Goal: Task Accomplishment & Management: Use online tool/utility

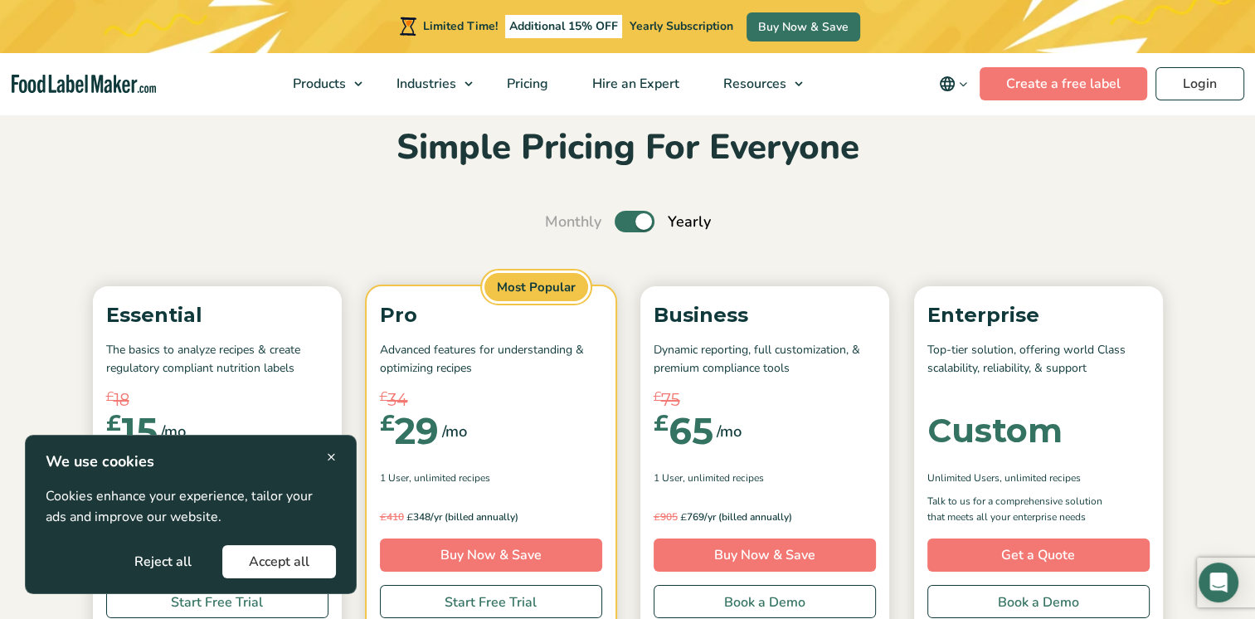
scroll to position [81, 0]
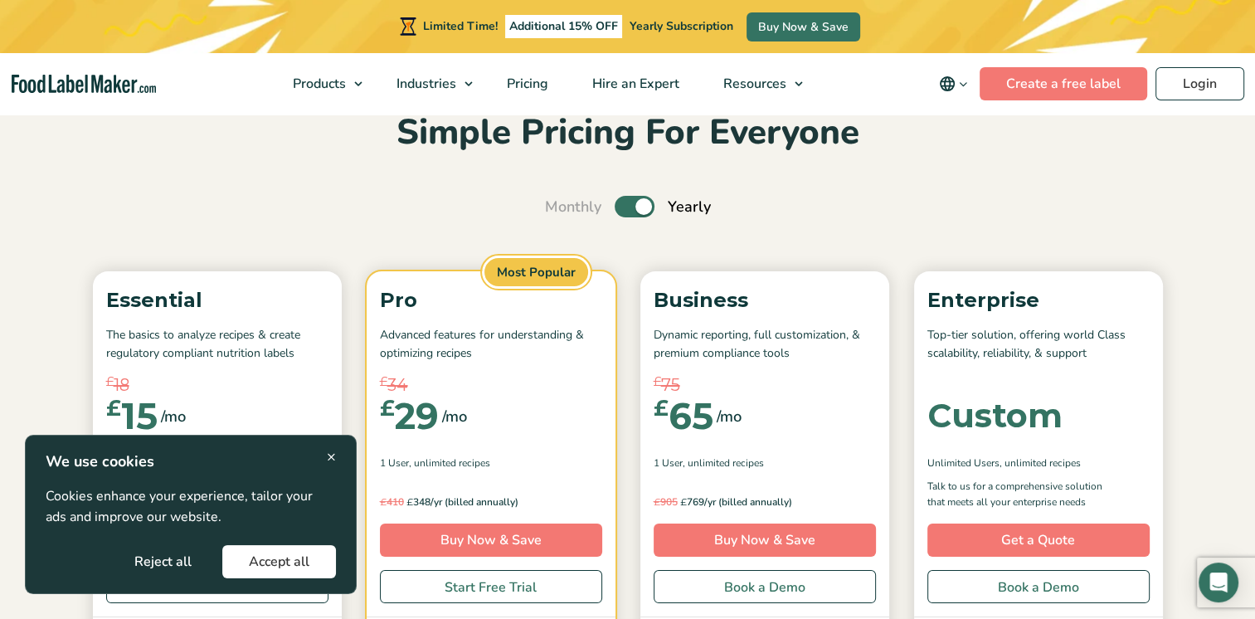
click at [336, 456] on div "× We use cookies Cookies enhance your experience, tailor your ads and improve o…" at bounding box center [191, 514] width 332 height 159
click at [325, 460] on div "× We use cookies Cookies enhance your experience, tailor your ads and improve o…" at bounding box center [191, 514] width 290 height 128
click at [254, 566] on button "Accept all" at bounding box center [279, 561] width 114 height 33
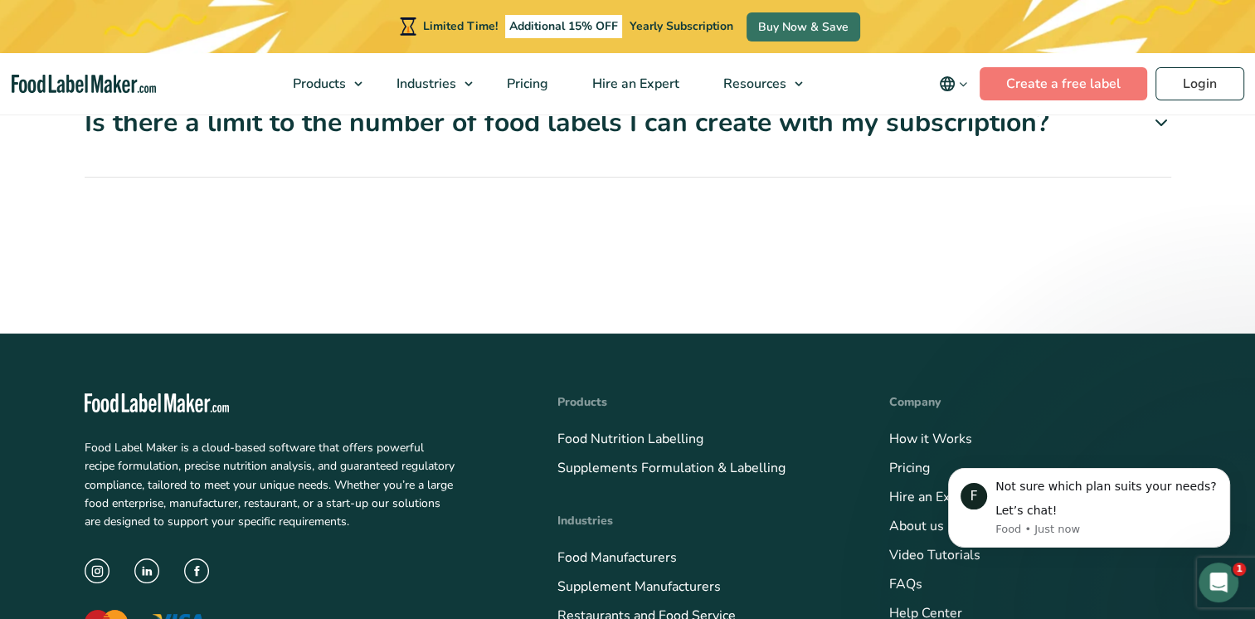
scroll to position [5870, 0]
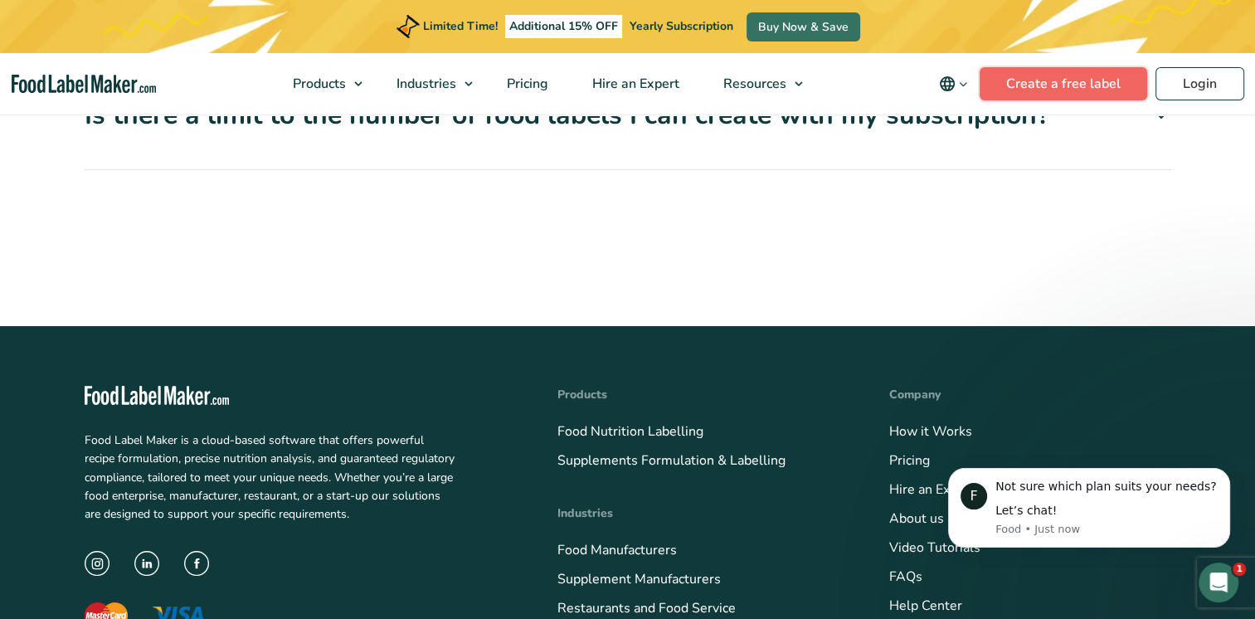
click at [1065, 82] on link "Create a free label" at bounding box center [1064, 83] width 168 height 33
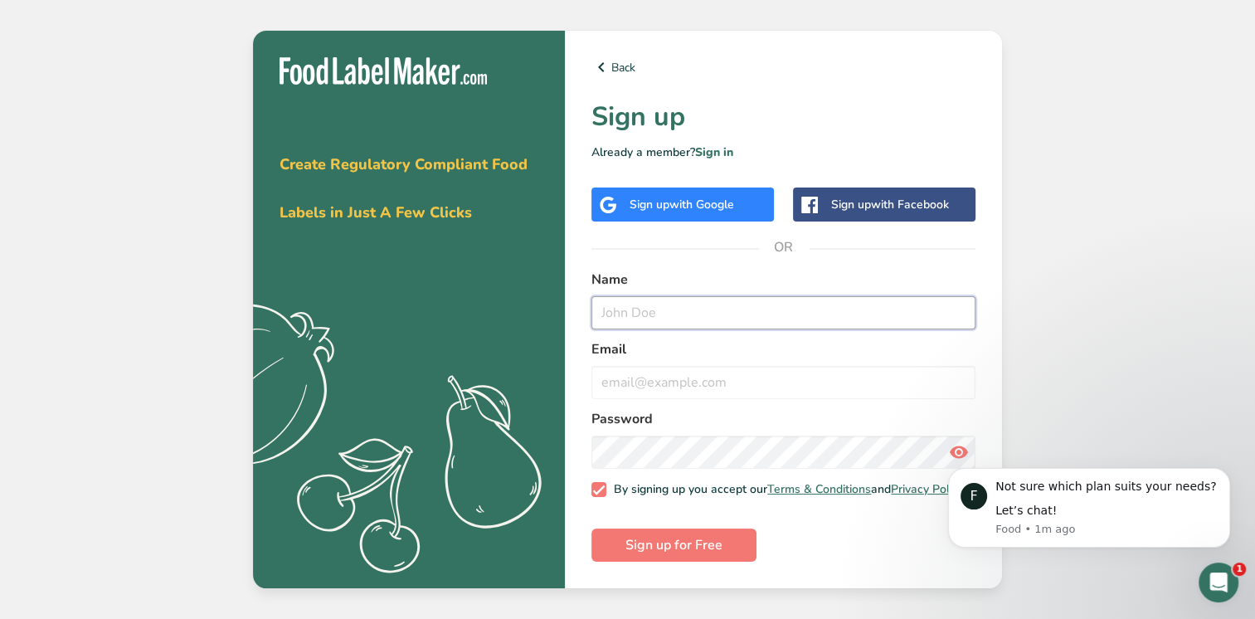
click at [671, 312] on input "text" at bounding box center [783, 312] width 384 height 33
type input "Zoe Plant"
type input "zoe@foodworks-sw.co.uk"
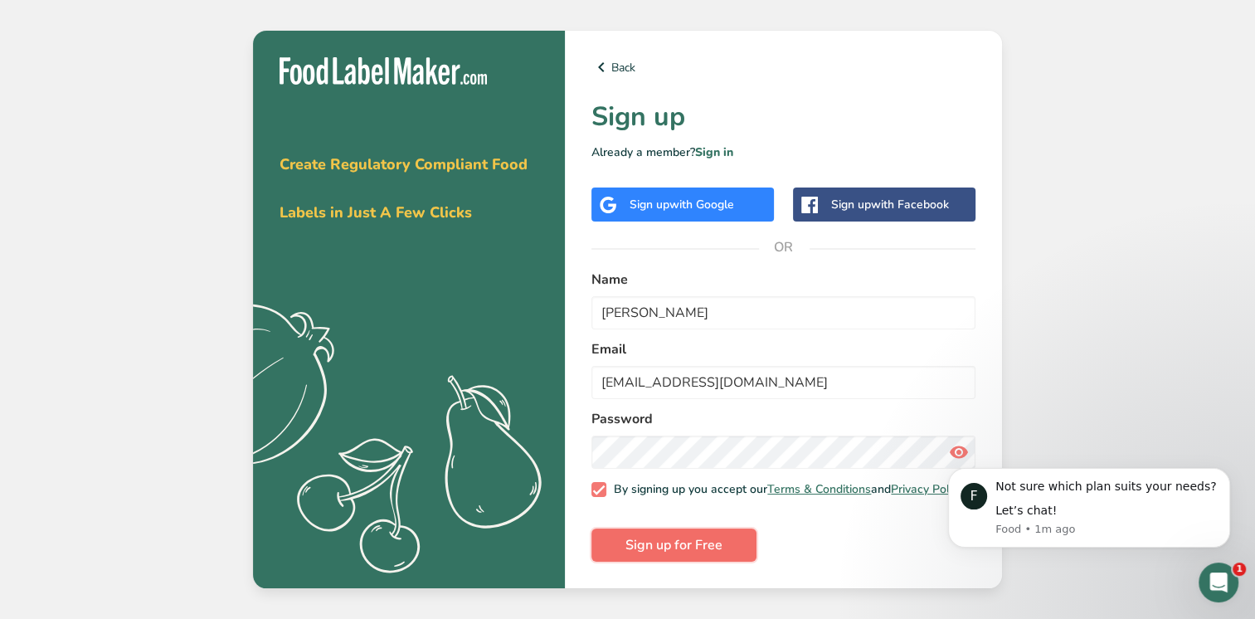
click at [660, 545] on span "Sign up for Free" at bounding box center [673, 545] width 97 height 20
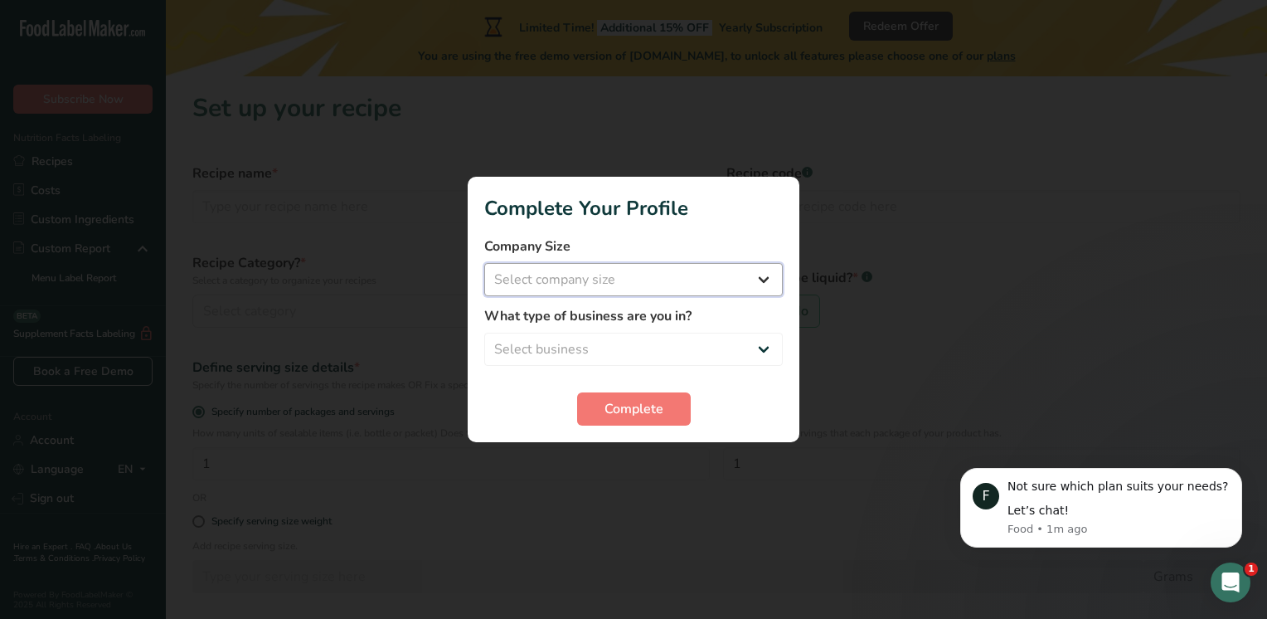
click at [578, 278] on select "Select company size Fewer than 10 Employees 10 to 50 Employees 51 to 500 Employ…" at bounding box center [633, 279] width 299 height 33
select select "1"
click at [484, 263] on select "Select company size Fewer than 10 Employees 10 to 50 Employees 51 to 500 Employ…" at bounding box center [633, 279] width 299 height 33
click at [588, 343] on select "Select business Packaged Food Manufacturer Restaurant & Cafe Bakery Meal Plans …" at bounding box center [633, 349] width 299 height 33
select select "1"
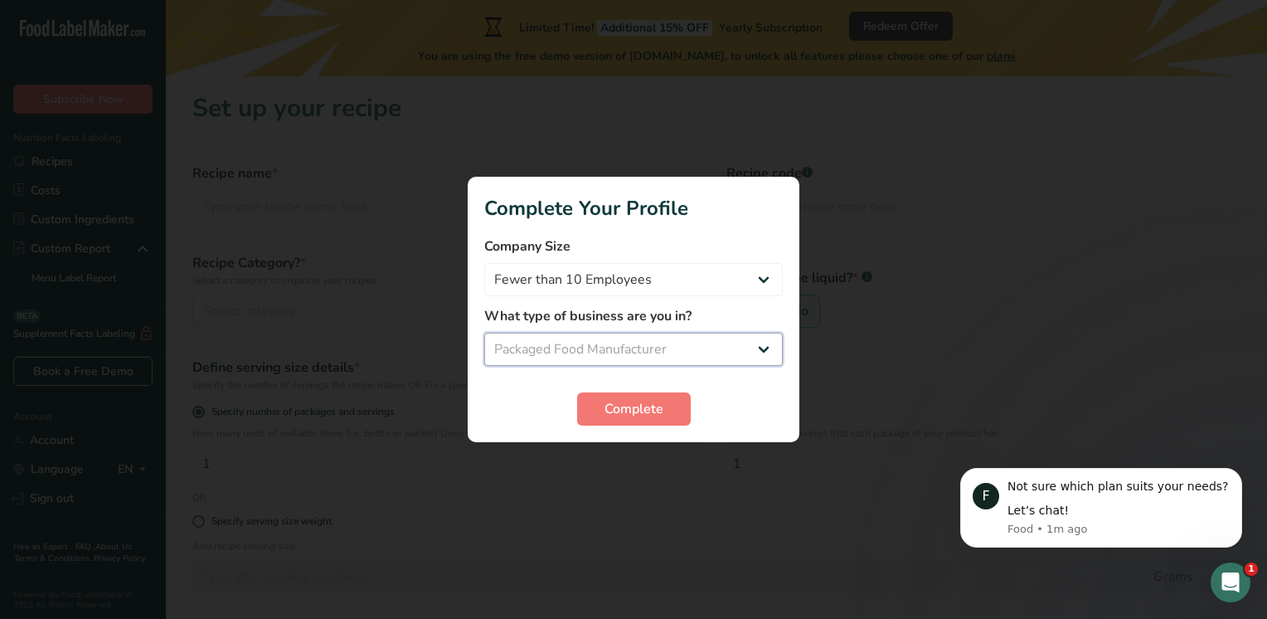
click at [484, 333] on select "Select business Packaged Food Manufacturer Restaurant & Cafe Bakery Meal Plans …" at bounding box center [633, 349] width 299 height 33
click at [622, 406] on span "Complete" at bounding box center [634, 409] width 59 height 20
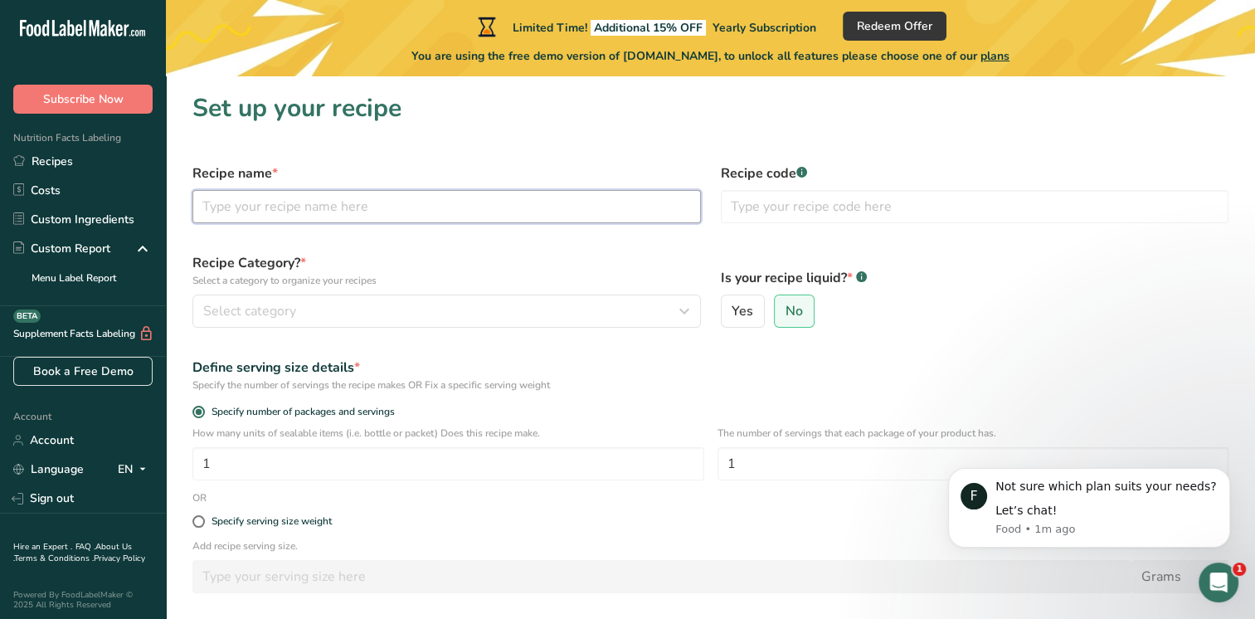
click at [240, 205] on input "text" at bounding box center [446, 206] width 508 height 33
type input "Ham Hock Pie"
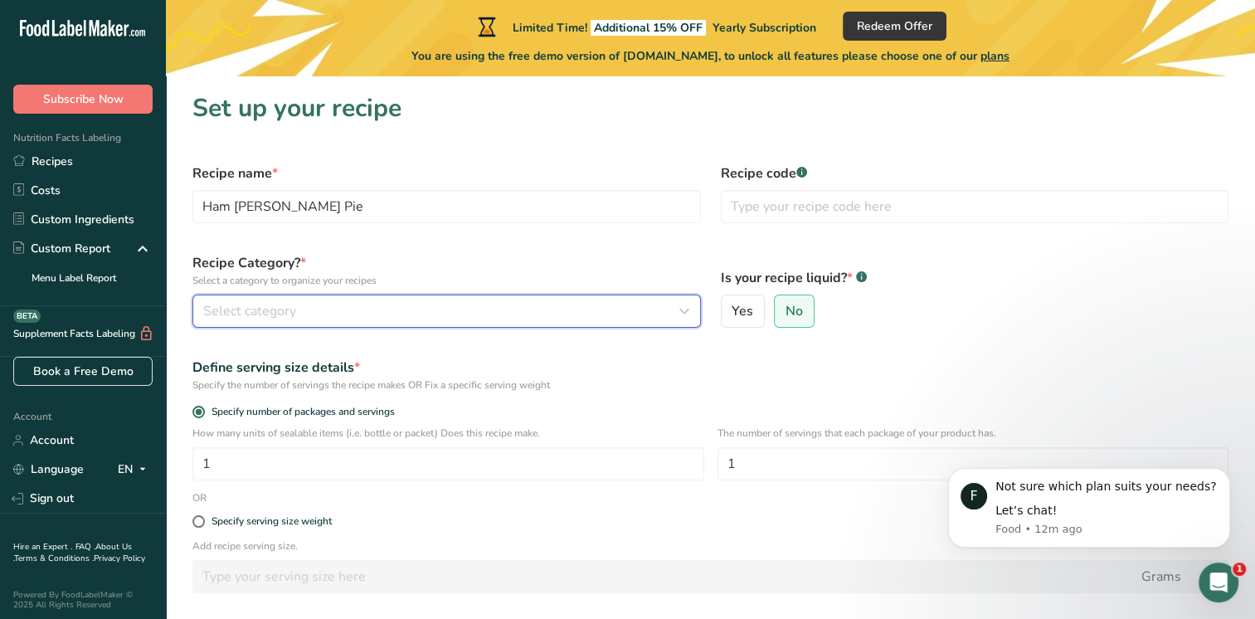
click at [335, 311] on div "Select category" at bounding box center [441, 311] width 477 height 20
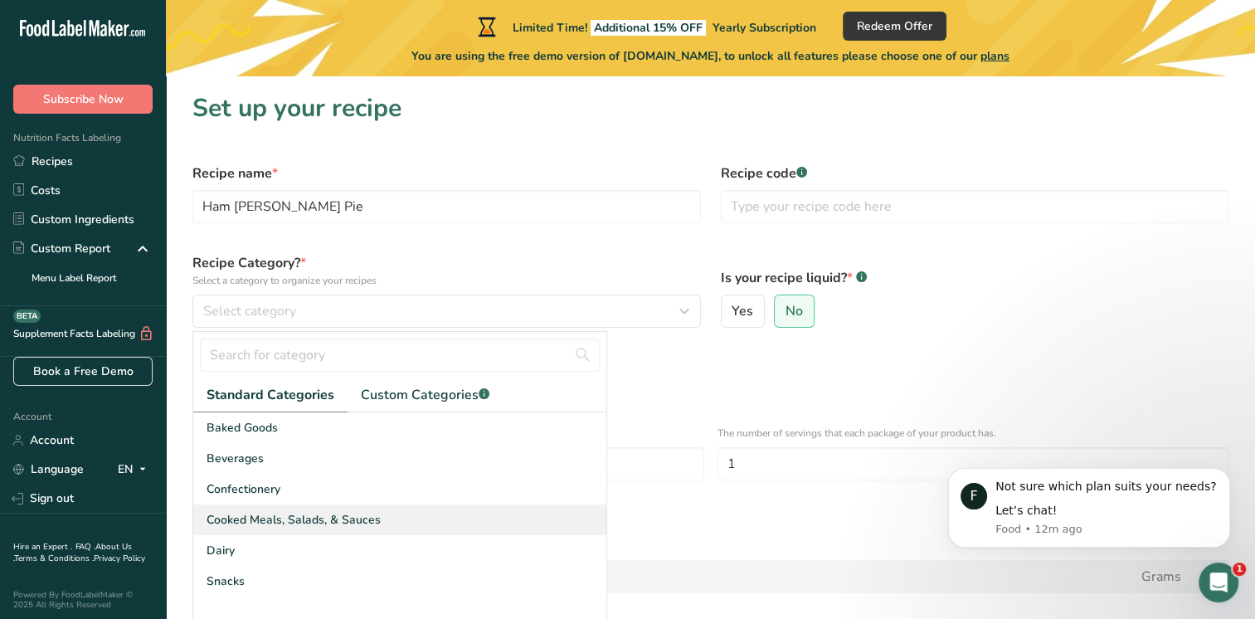
click at [311, 518] on span "Cooked Meals, Salads, & Sauces" at bounding box center [294, 519] width 174 height 17
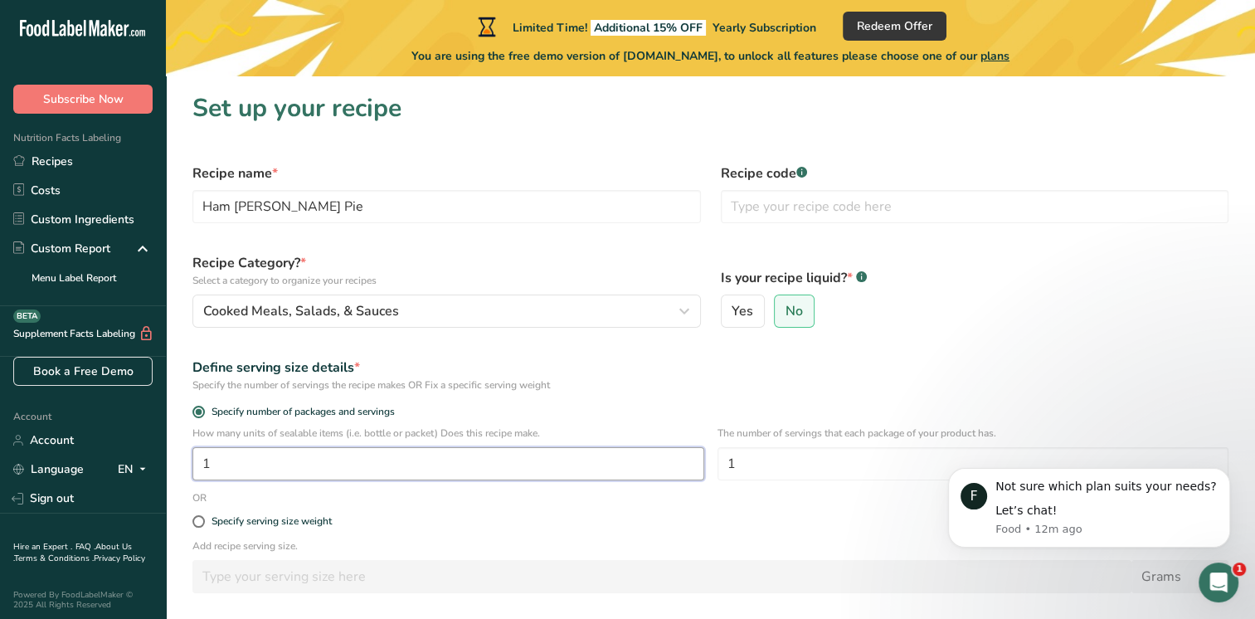
click at [279, 463] on input "1" at bounding box center [448, 463] width 512 height 33
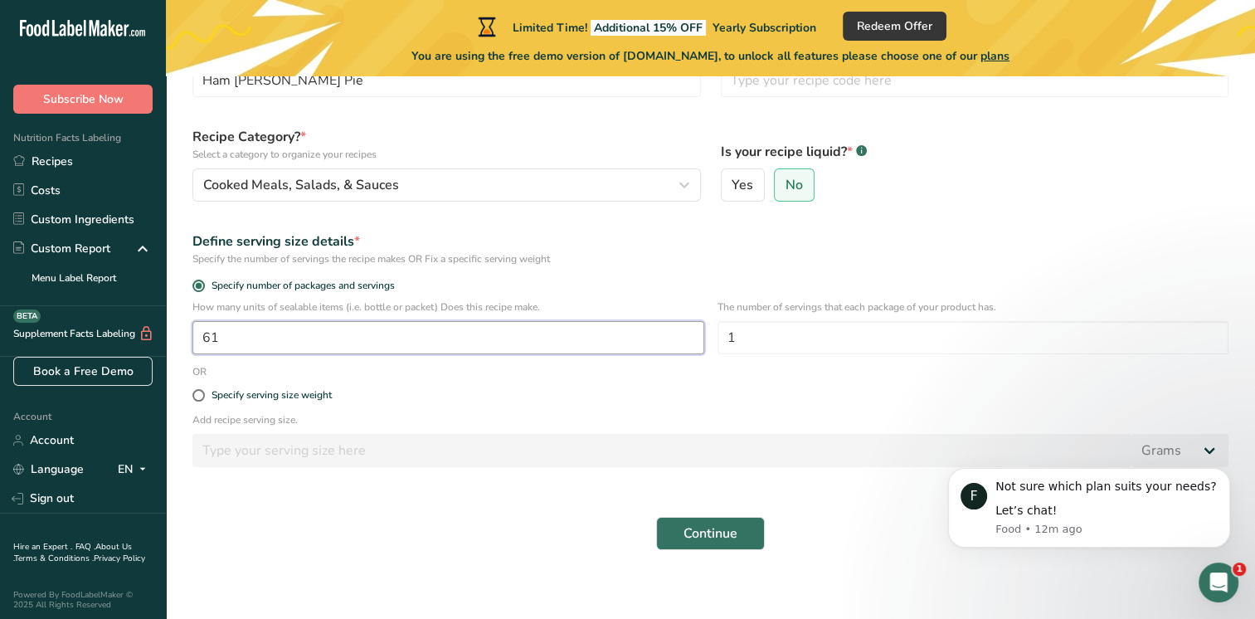
scroll to position [133, 0]
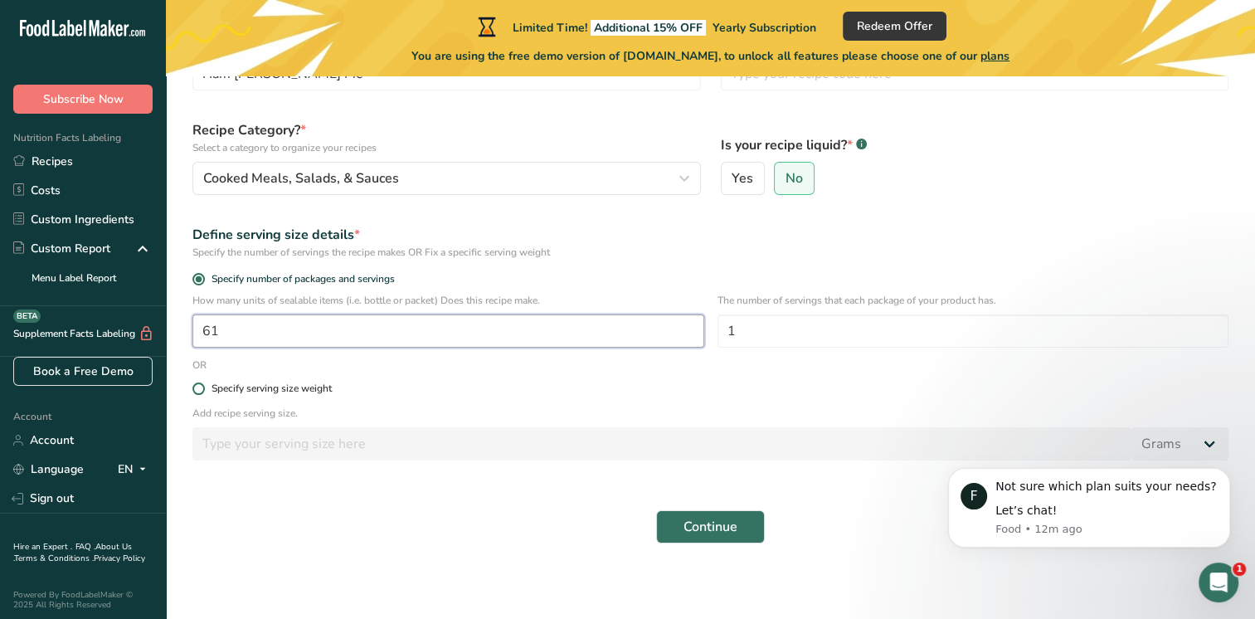
type input "61"
click at [200, 385] on span at bounding box center [198, 388] width 12 height 12
click at [200, 385] on input "Specify serving size weight" at bounding box center [197, 388] width 11 height 11
radio input "true"
radio input "false"
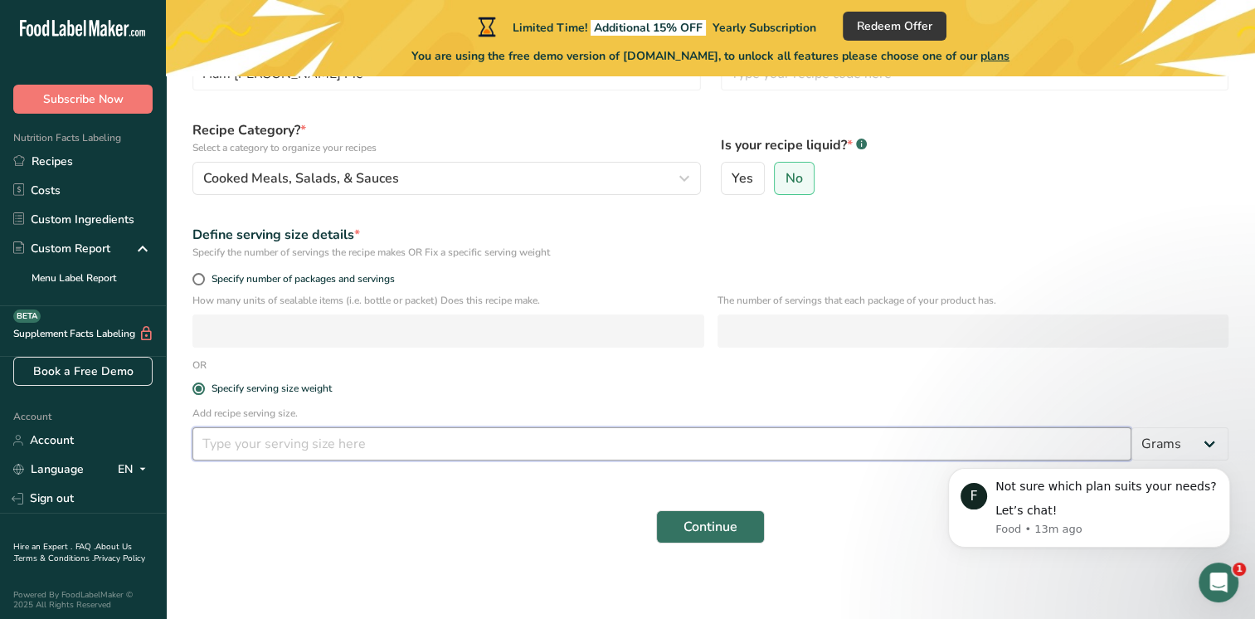
click at [328, 440] on input "number" at bounding box center [661, 443] width 939 height 33
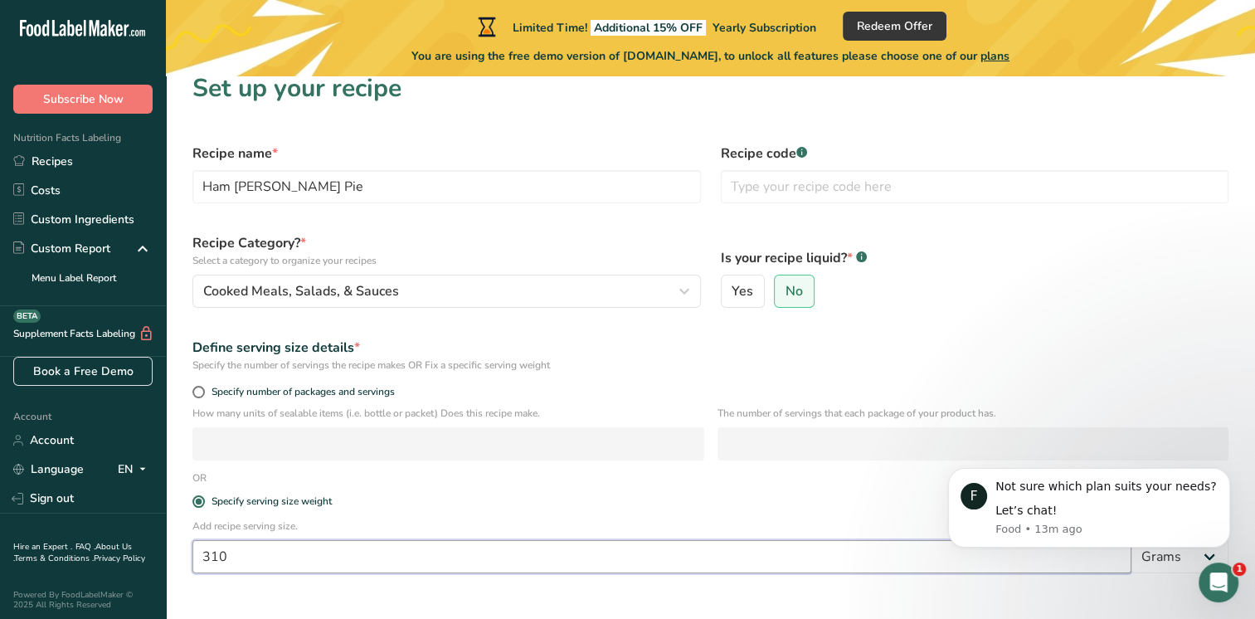
scroll to position [0, 0]
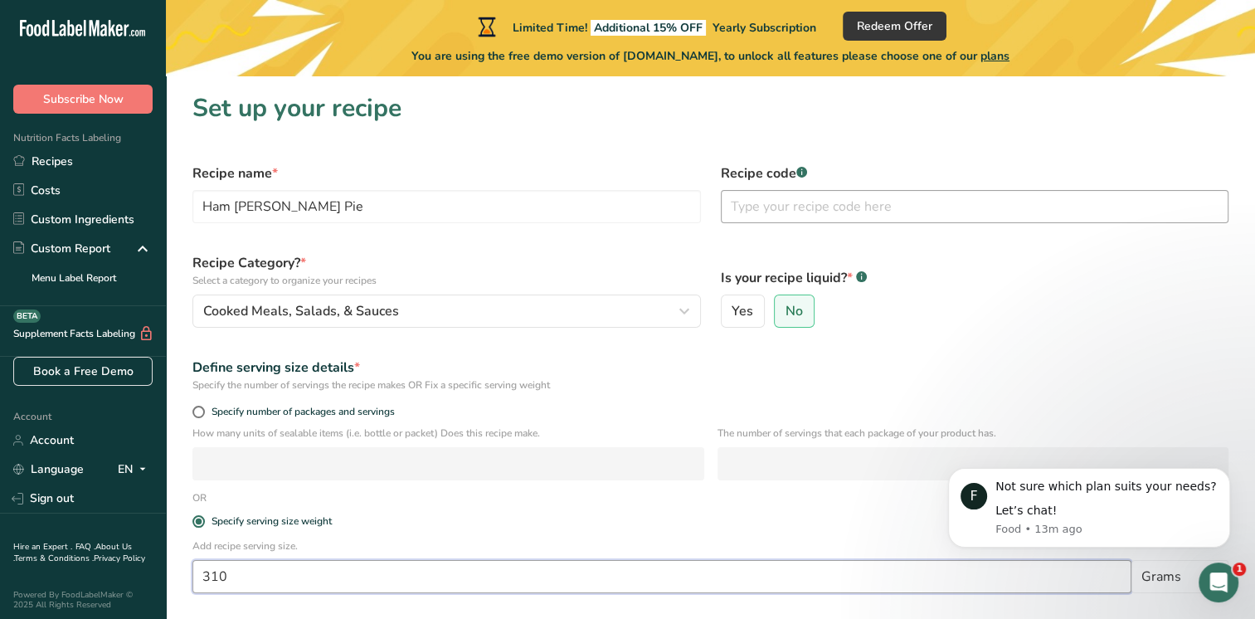
type input "310"
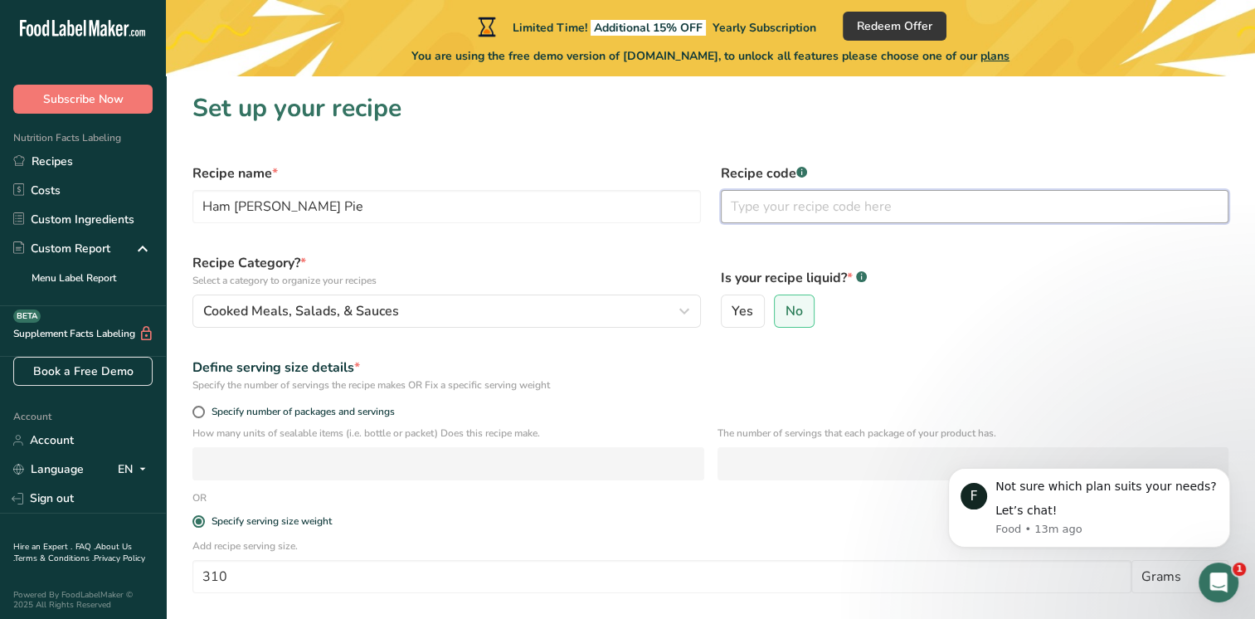
click at [780, 210] on input "text" at bounding box center [975, 206] width 508 height 33
type input "001"
click at [1065, 314] on div "Yes No" at bounding box center [975, 310] width 508 height 33
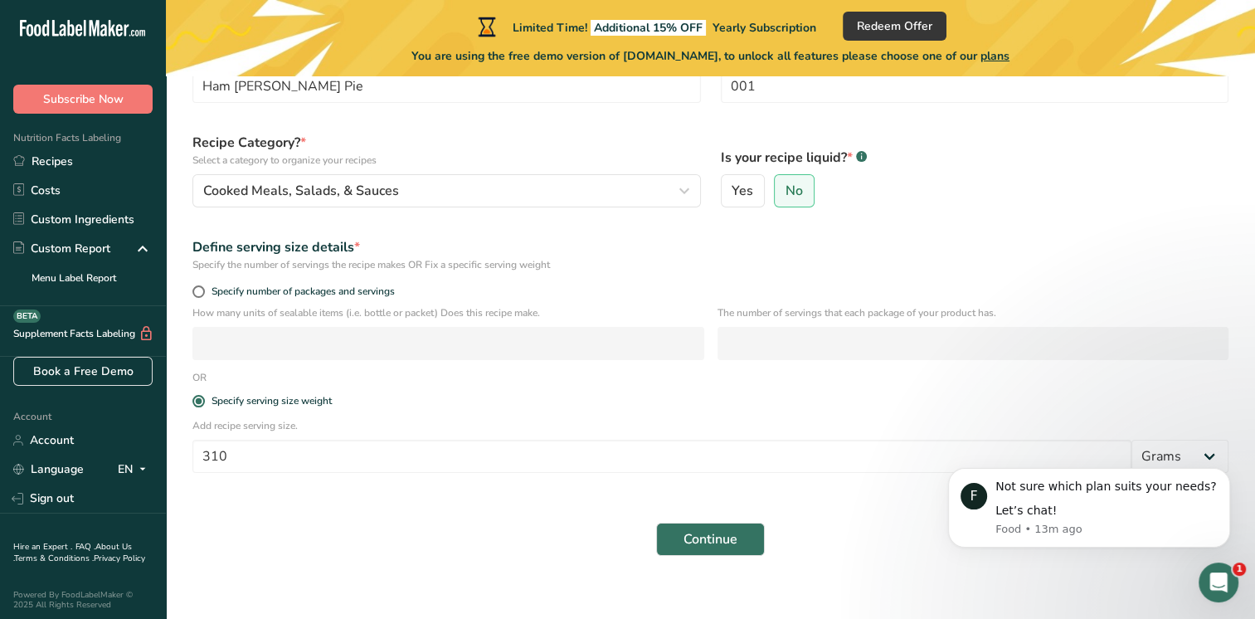
scroll to position [136, 0]
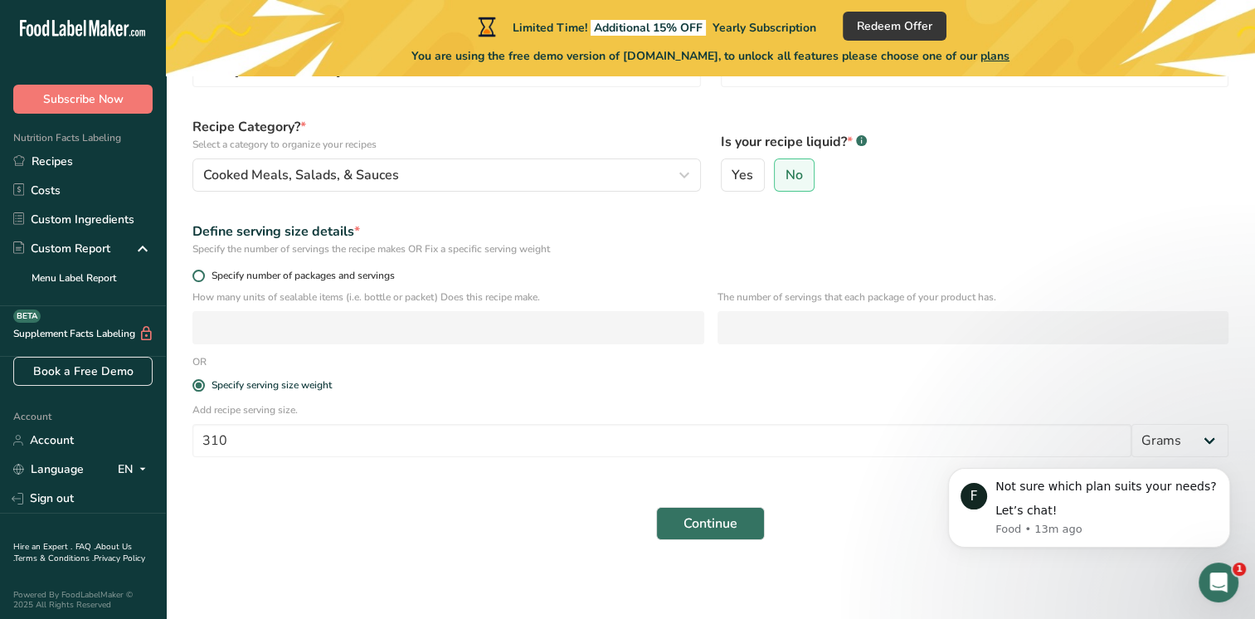
click at [202, 274] on span at bounding box center [198, 276] width 12 height 12
click at [202, 274] on input "Specify number of packages and servings" at bounding box center [197, 275] width 11 height 11
radio input "true"
radio input "false"
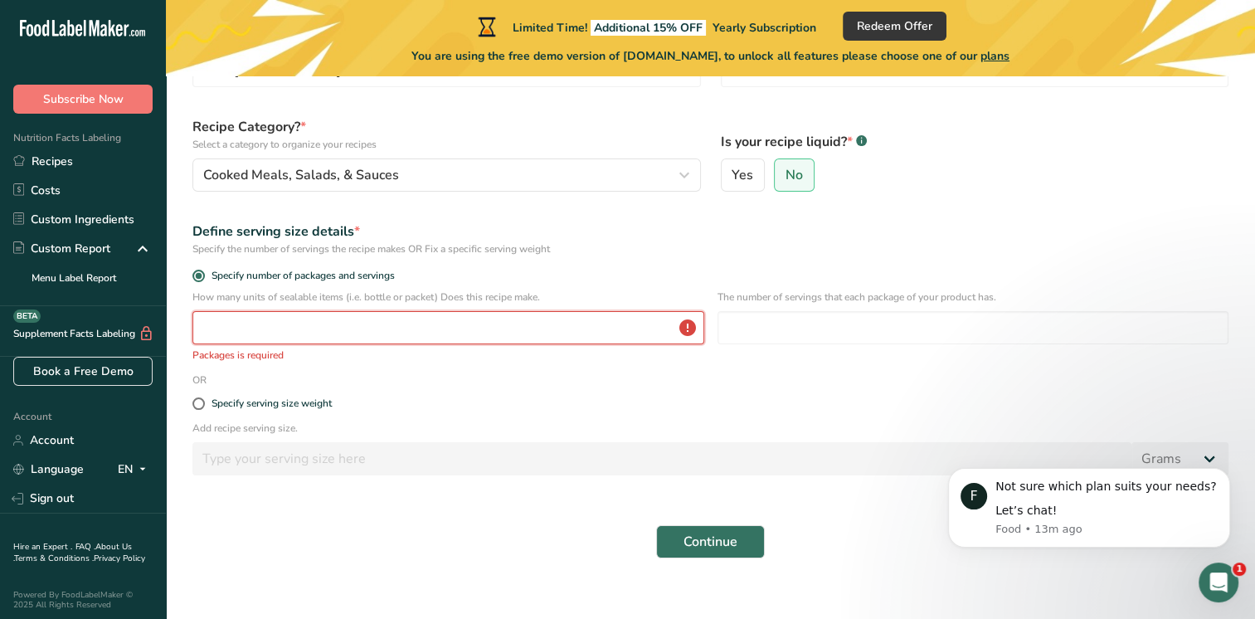
click at [340, 328] on input "number" at bounding box center [448, 327] width 512 height 33
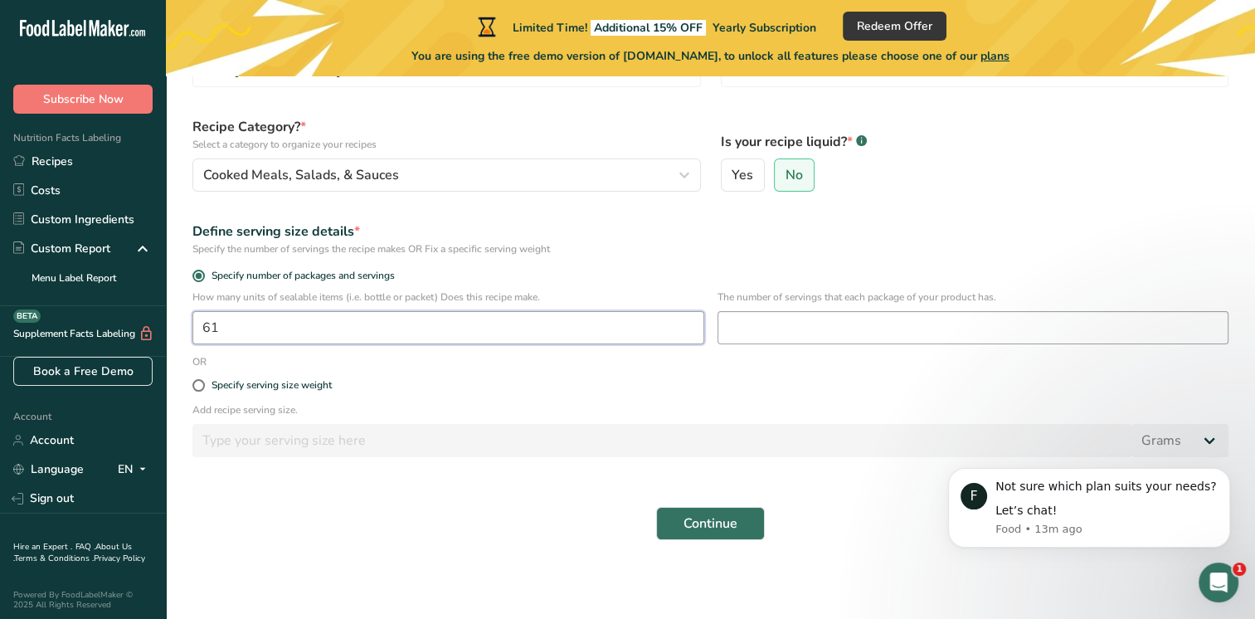
type input "61"
click at [805, 337] on input "number" at bounding box center [974, 327] width 512 height 33
type input "1"
click at [720, 521] on span "Continue" at bounding box center [711, 523] width 54 height 20
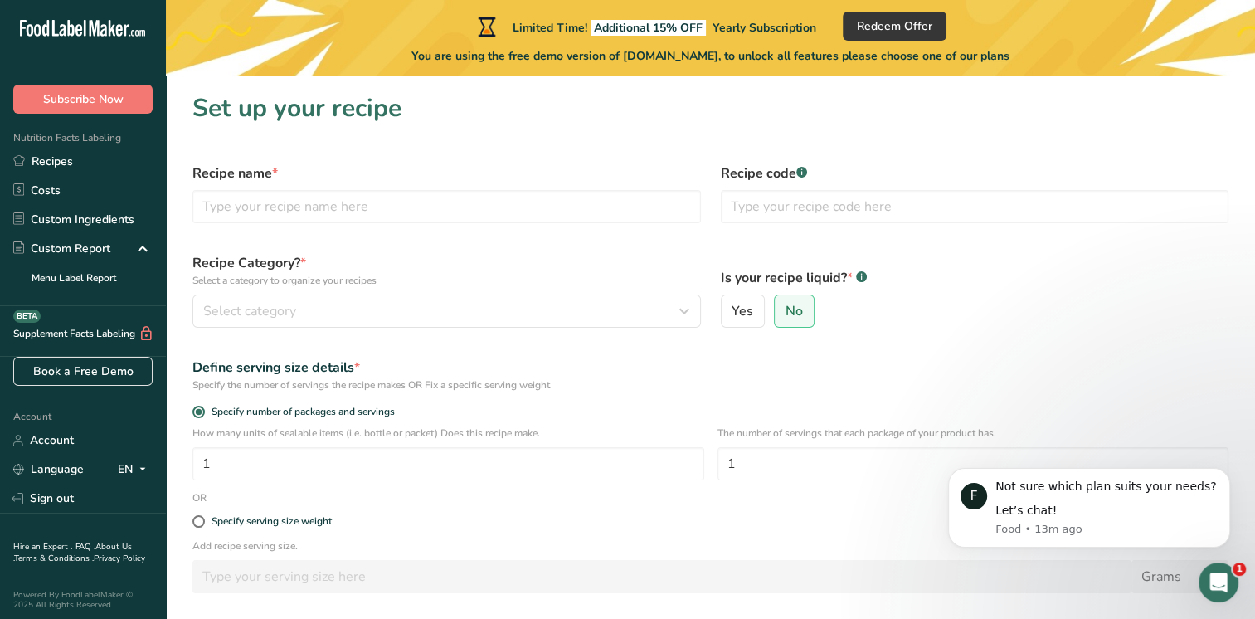
scroll to position [136, 0]
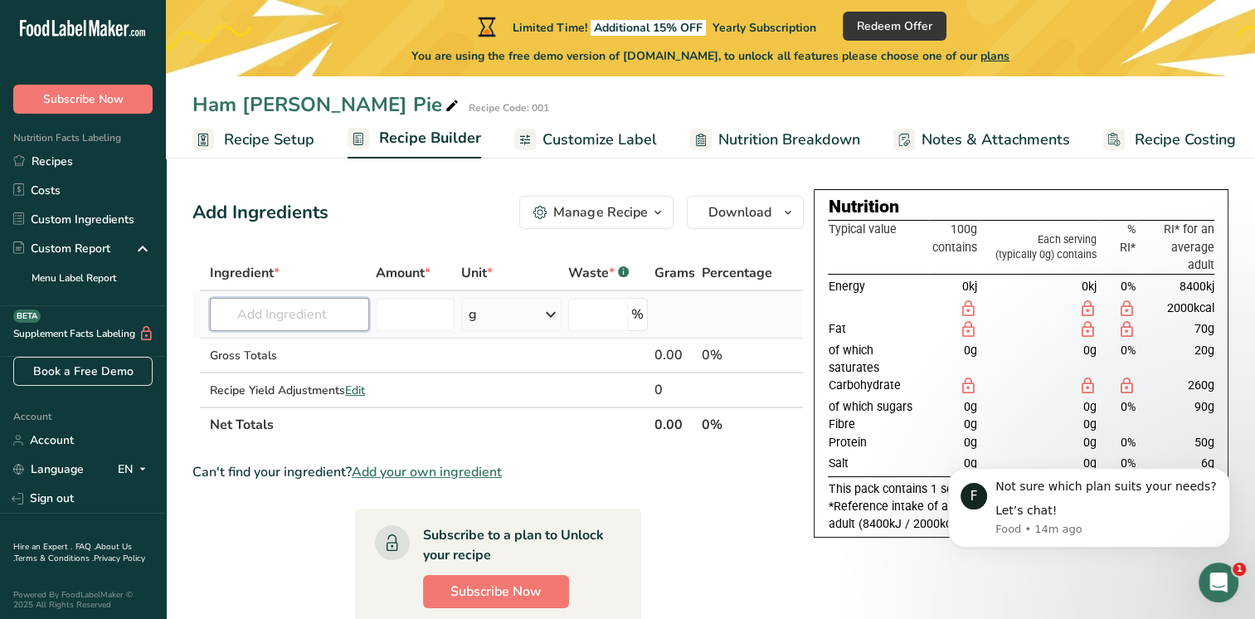
click at [315, 310] on input "text" at bounding box center [289, 314] width 159 height 33
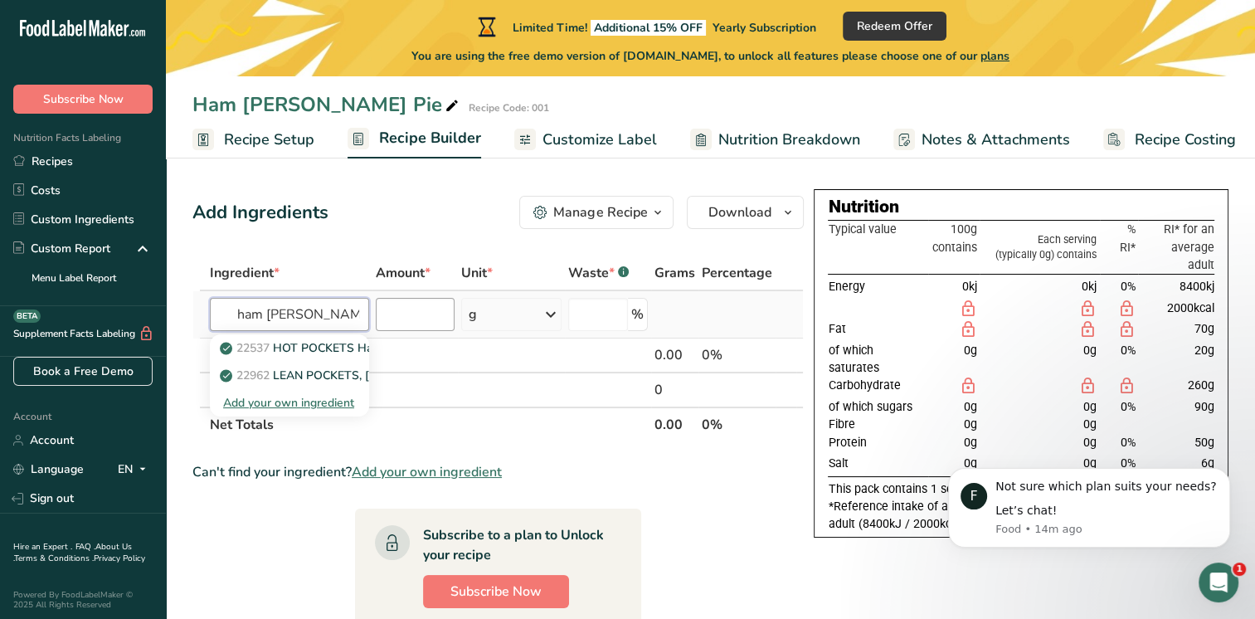
type input "ham hock"
click at [411, 310] on input "number" at bounding box center [415, 314] width 79 height 33
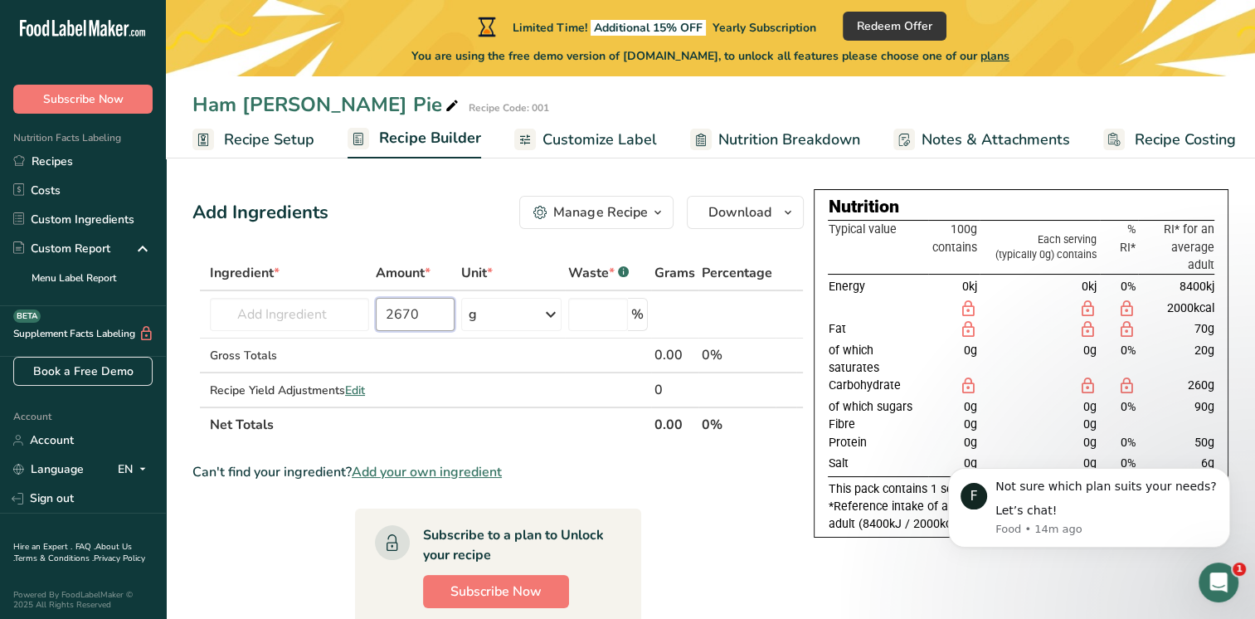
type input "2670"
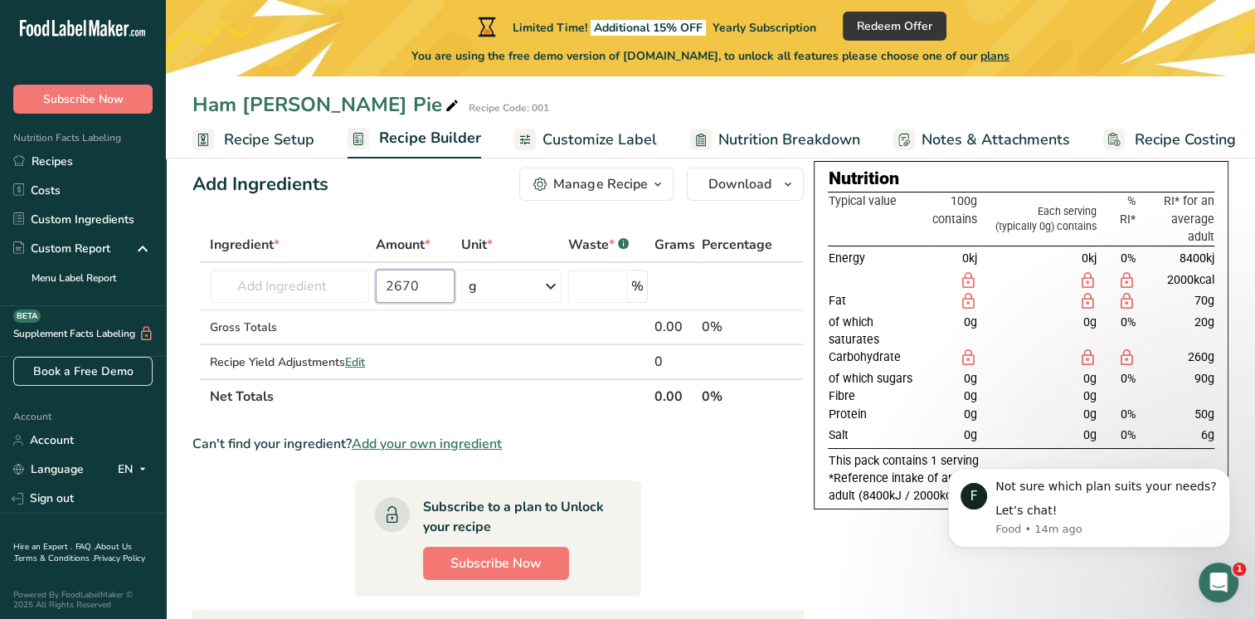
scroll to position [23, 0]
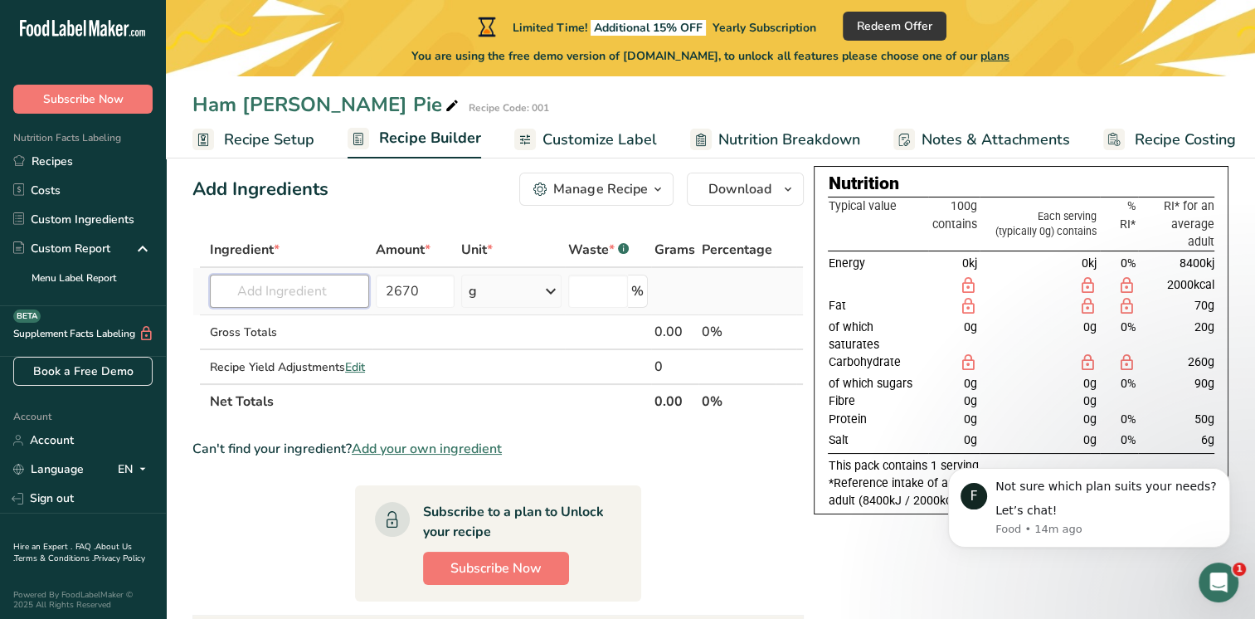
click at [287, 293] on input "text" at bounding box center [289, 291] width 159 height 33
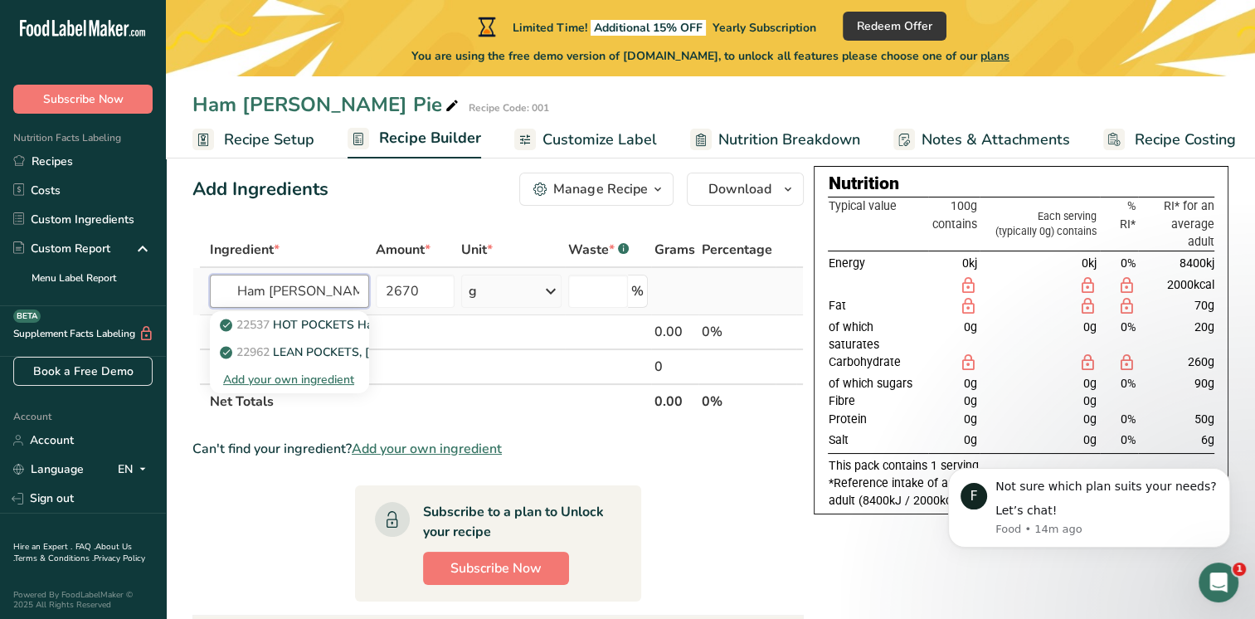
type input "Ham Hock"
click at [304, 382] on div "Add your own ingredient" at bounding box center [289, 379] width 133 height 17
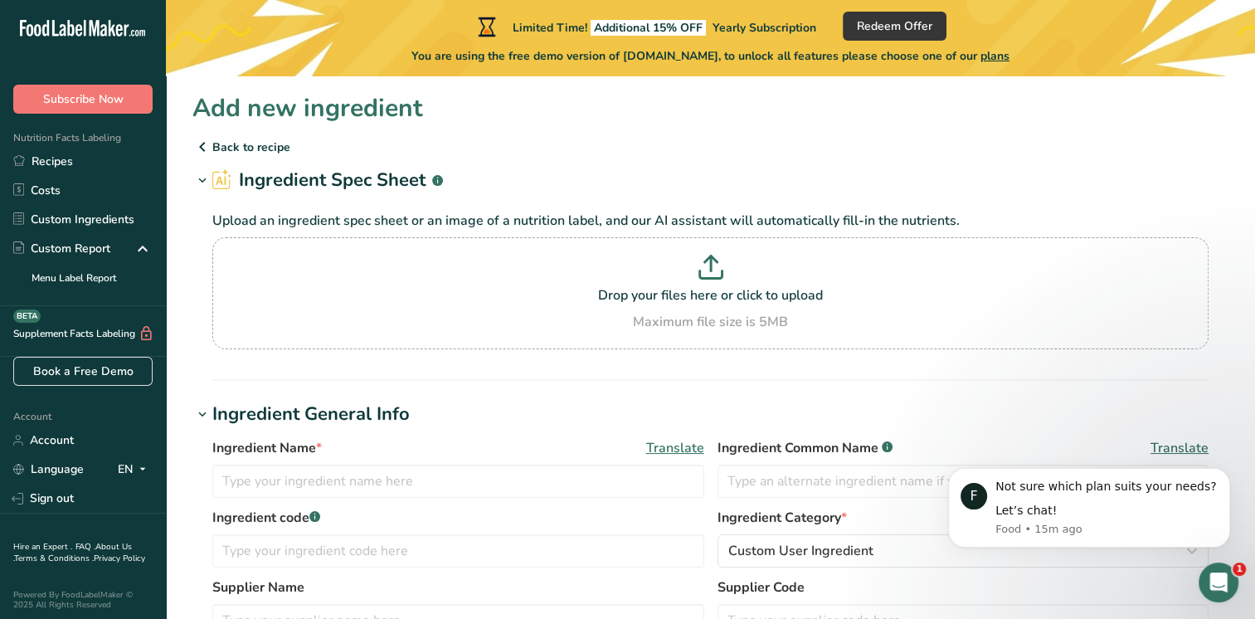
click at [241, 143] on p "Back to recipe" at bounding box center [710, 147] width 1036 height 20
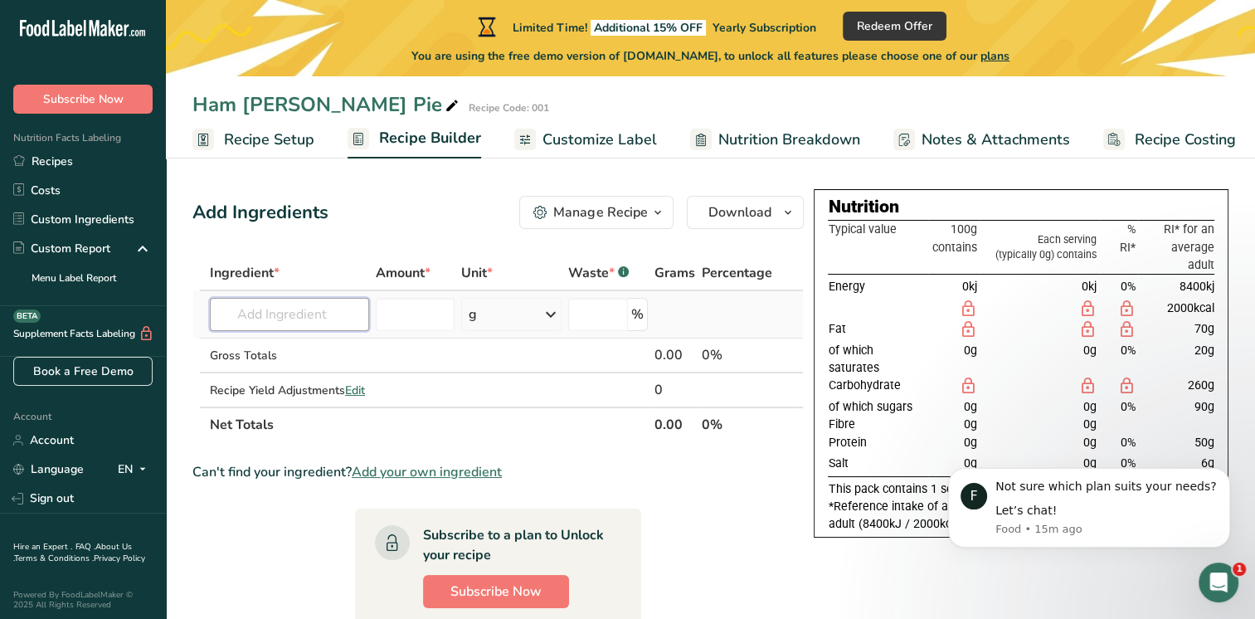
click at [321, 320] on input "text" at bounding box center [289, 314] width 159 height 33
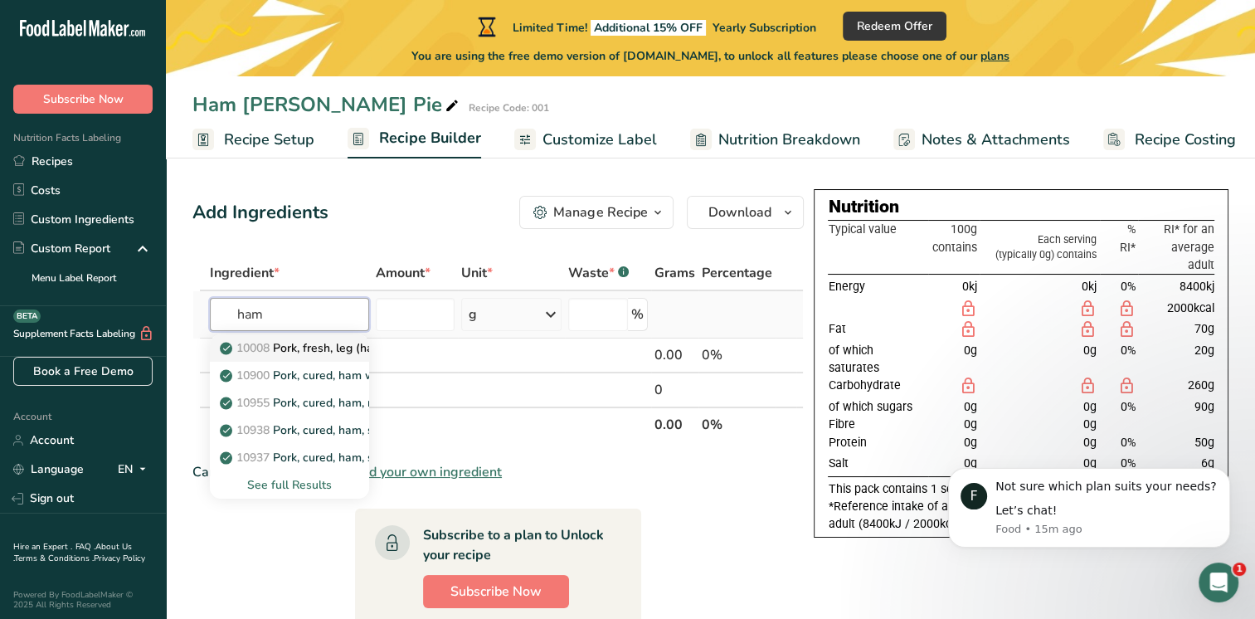
type input "ham"
click at [320, 353] on p "10008 Pork, fresh, leg (ham), whole, separable lean and fat, raw" at bounding box center [401, 347] width 357 height 17
type input "Pork, fresh, leg (ham), whole, separable lean and fat, raw"
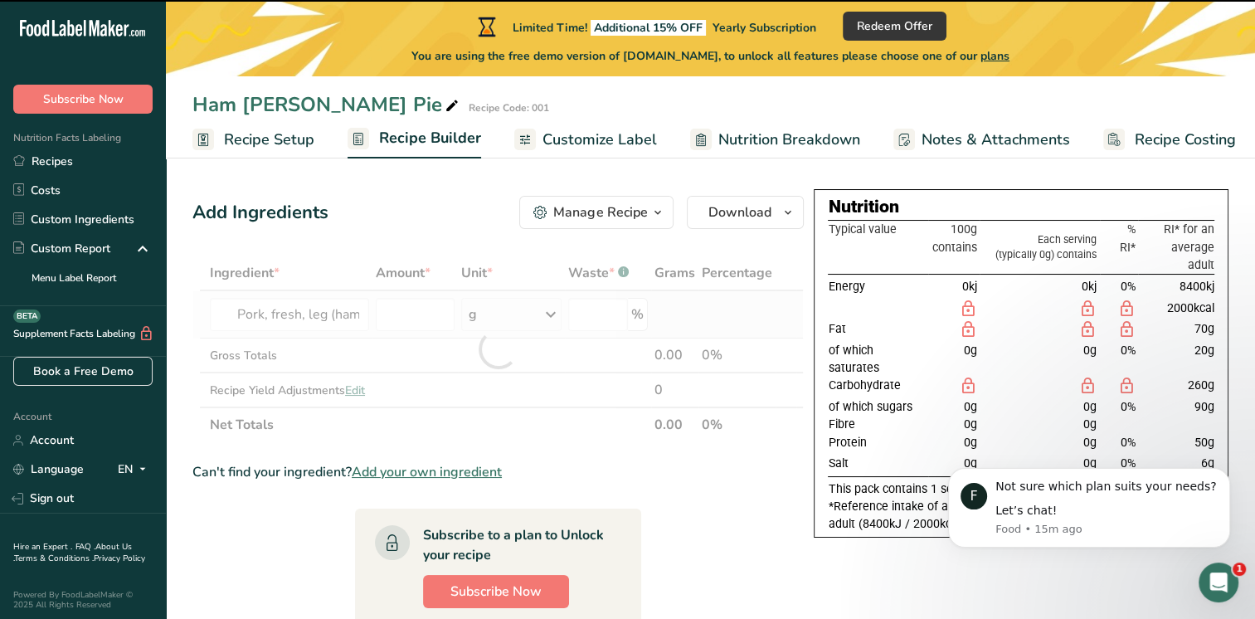
type input "0"
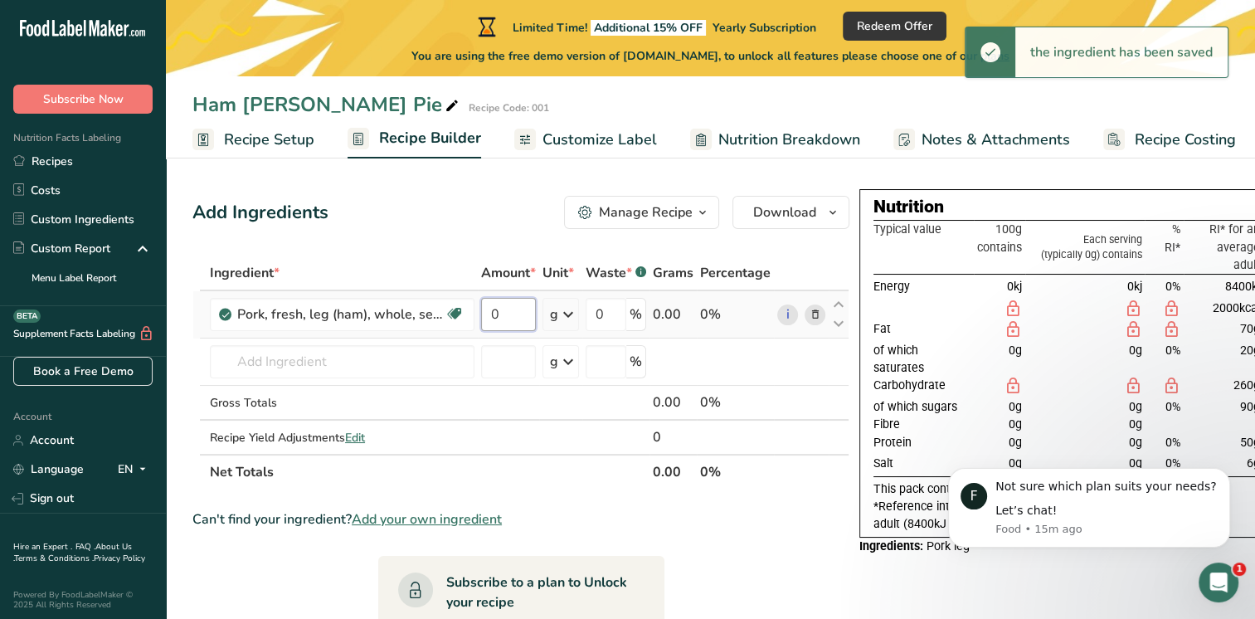
click at [506, 314] on input "0" at bounding box center [508, 314] width 55 height 33
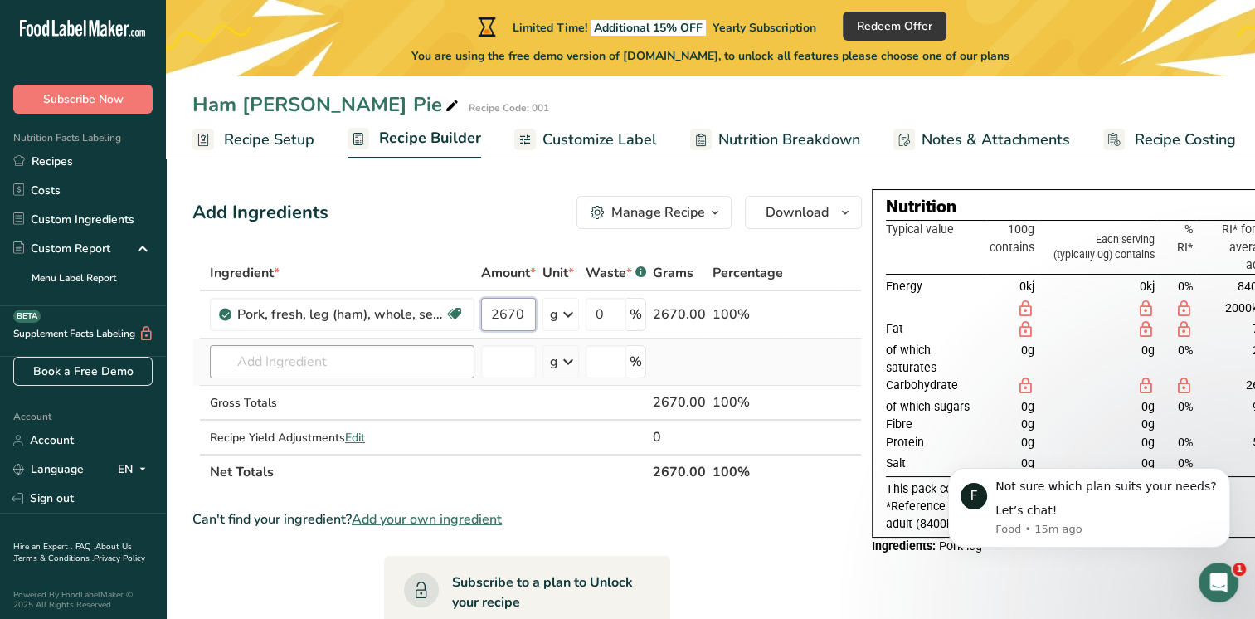
type input "2670"
click at [305, 359] on div "Ingredient * Amount * Unit * Waste * .a-a{fill:#347362;}.b-a{fill:#fff;} Grams …" at bounding box center [526, 372] width 669 height 234
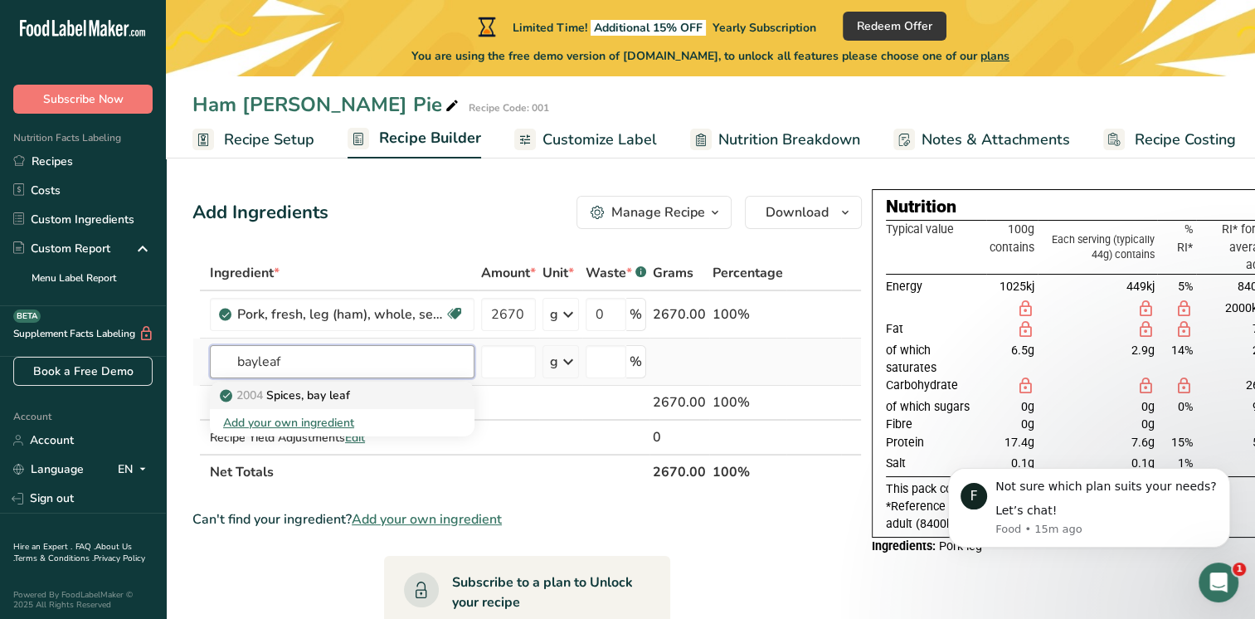
type input "bayleaf"
click at [332, 397] on p "2004 Spices, bay leaf" at bounding box center [286, 395] width 127 height 17
type input "Spices, bay leaf"
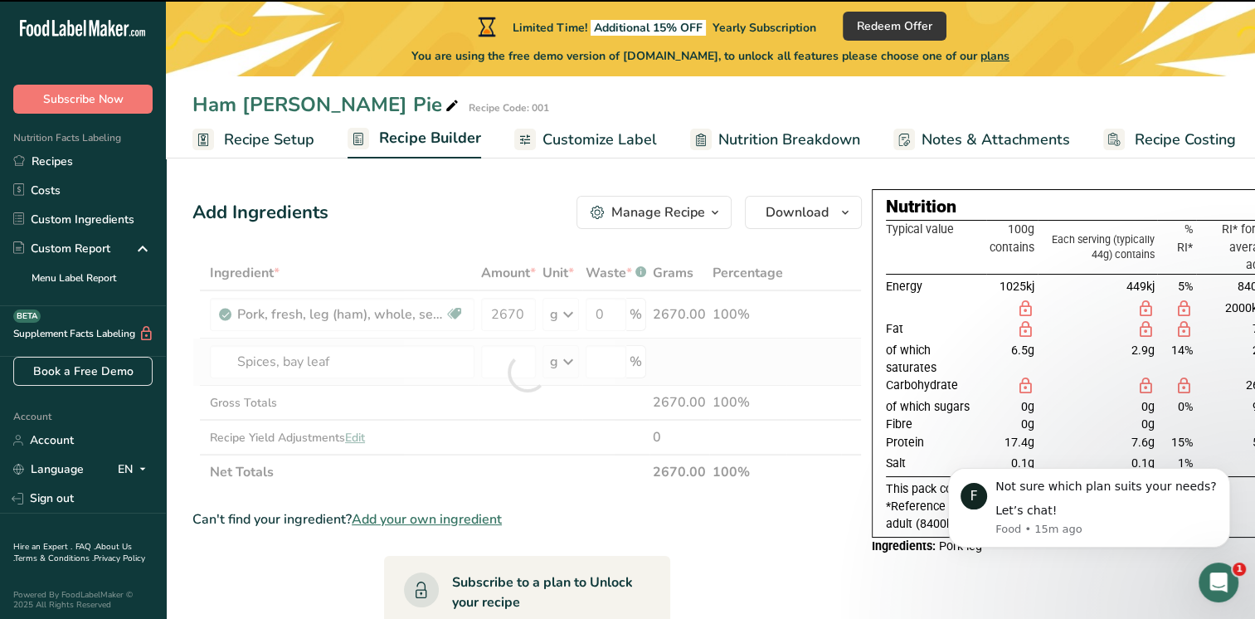
type input "0"
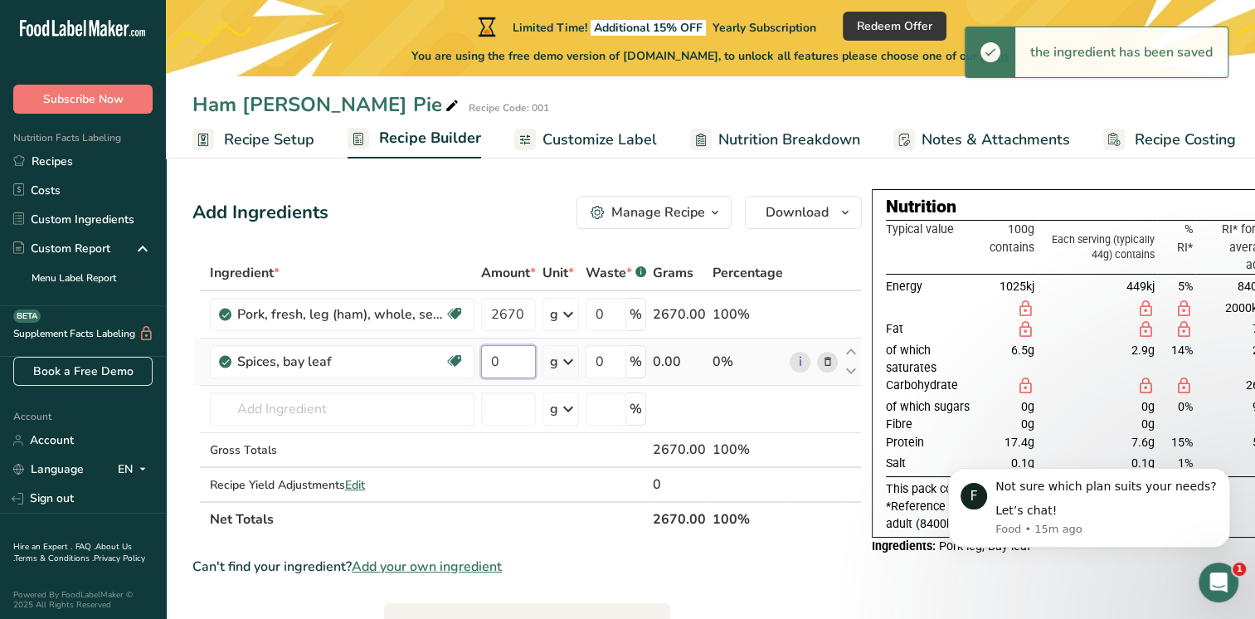
click at [504, 363] on input "0" at bounding box center [508, 361] width 55 height 33
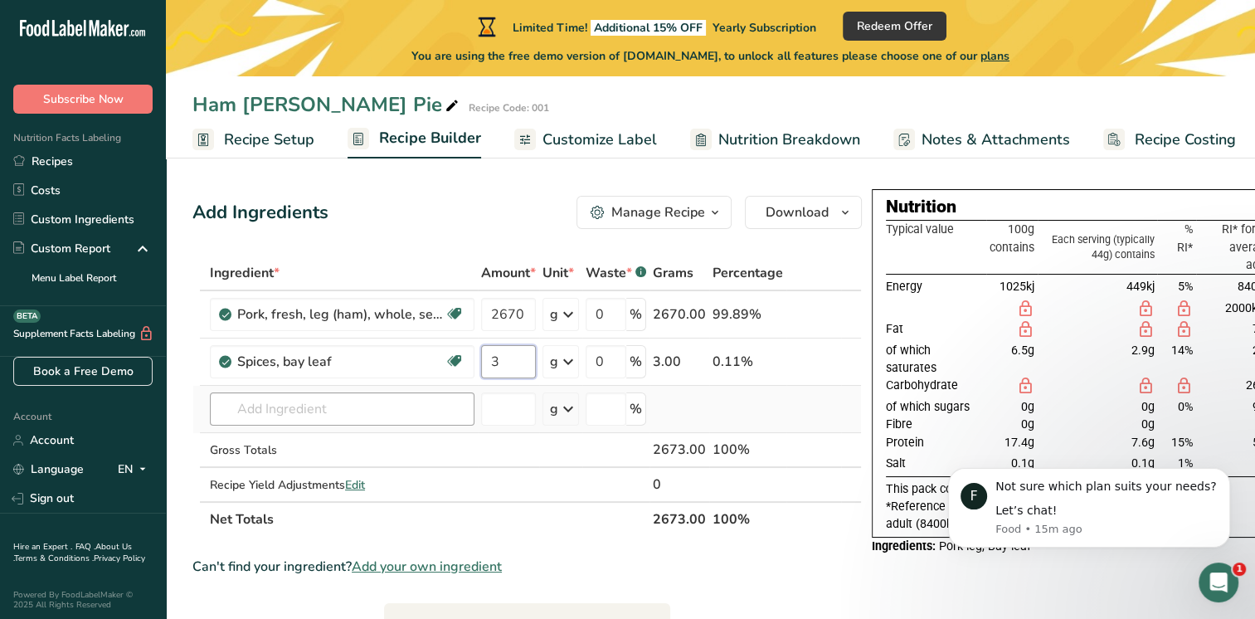
type input "3"
click at [341, 404] on div "Ingredient * Amount * Unit * Waste * .a-a{fill:#347362;}.b-a{fill:#fff;} Grams …" at bounding box center [526, 395] width 669 height 281
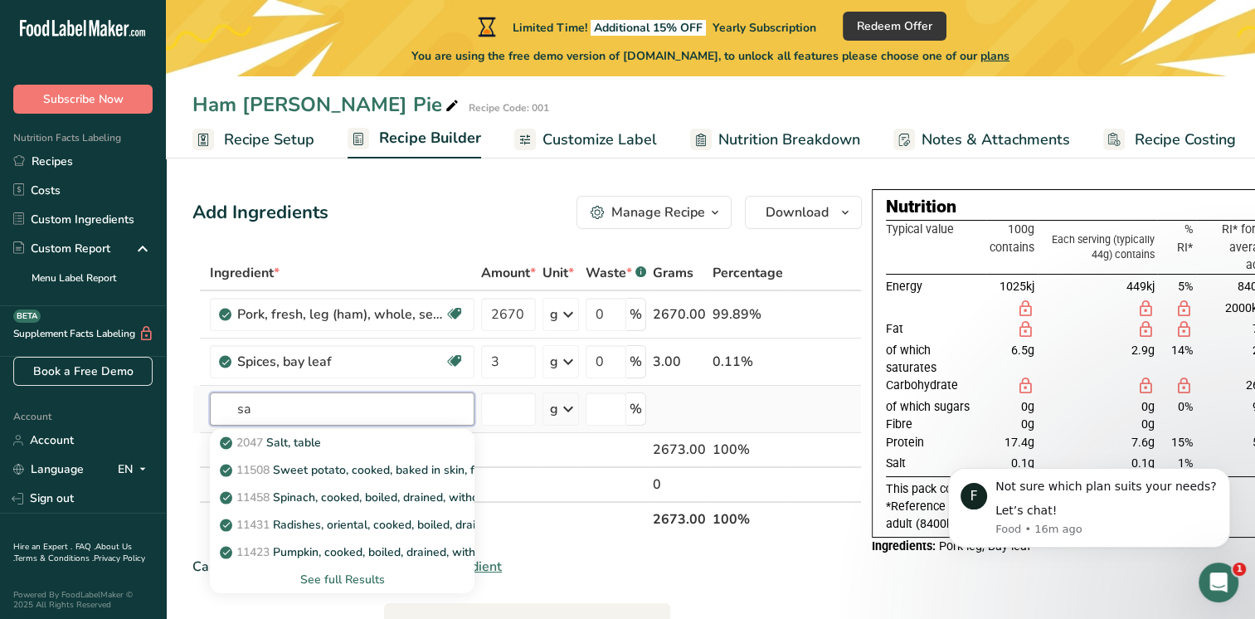
type input "s"
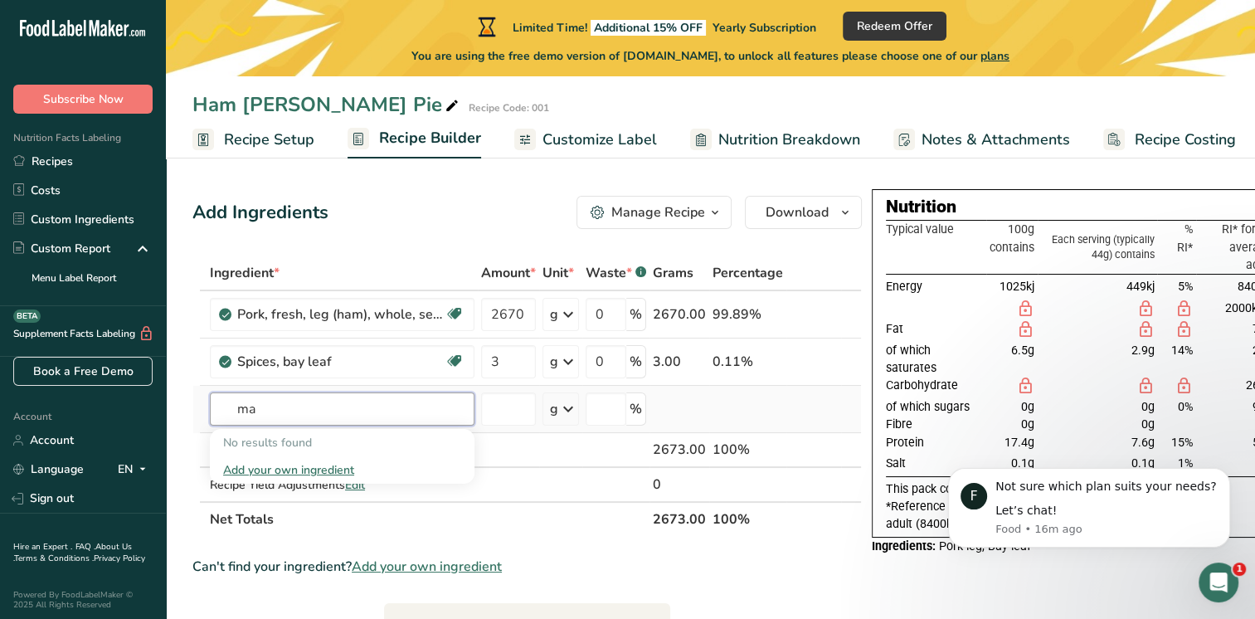
type input "m"
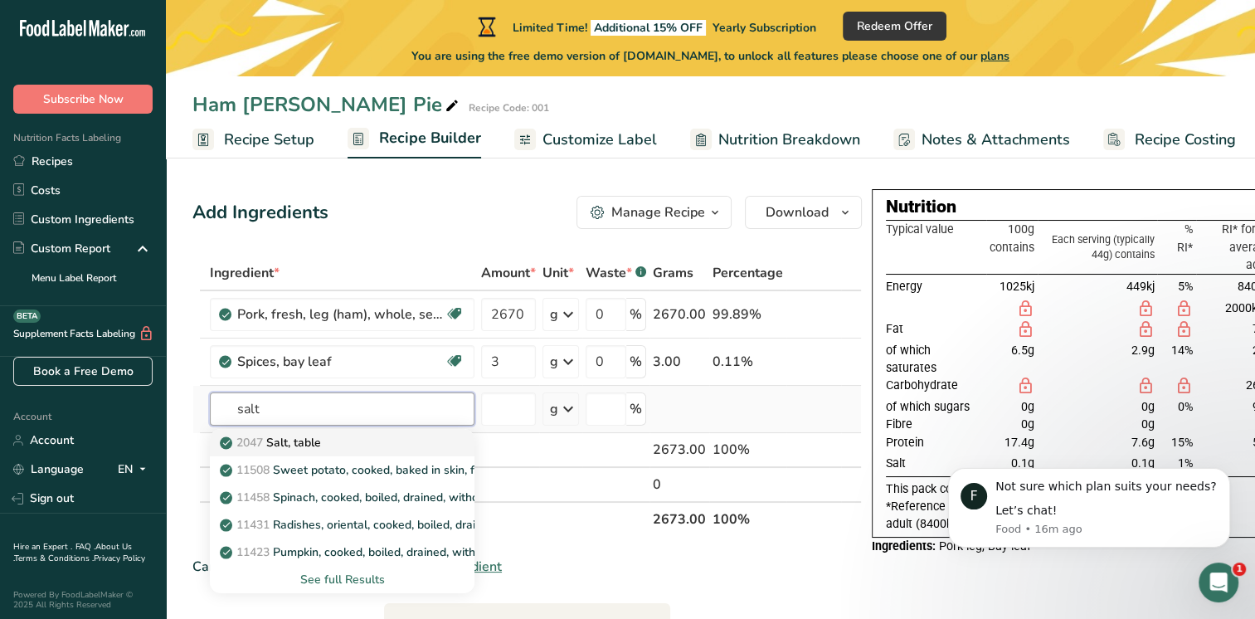
type input "salt"
click at [326, 447] on div "2047 Salt, table" at bounding box center [329, 442] width 212 height 17
type input "Salt, table"
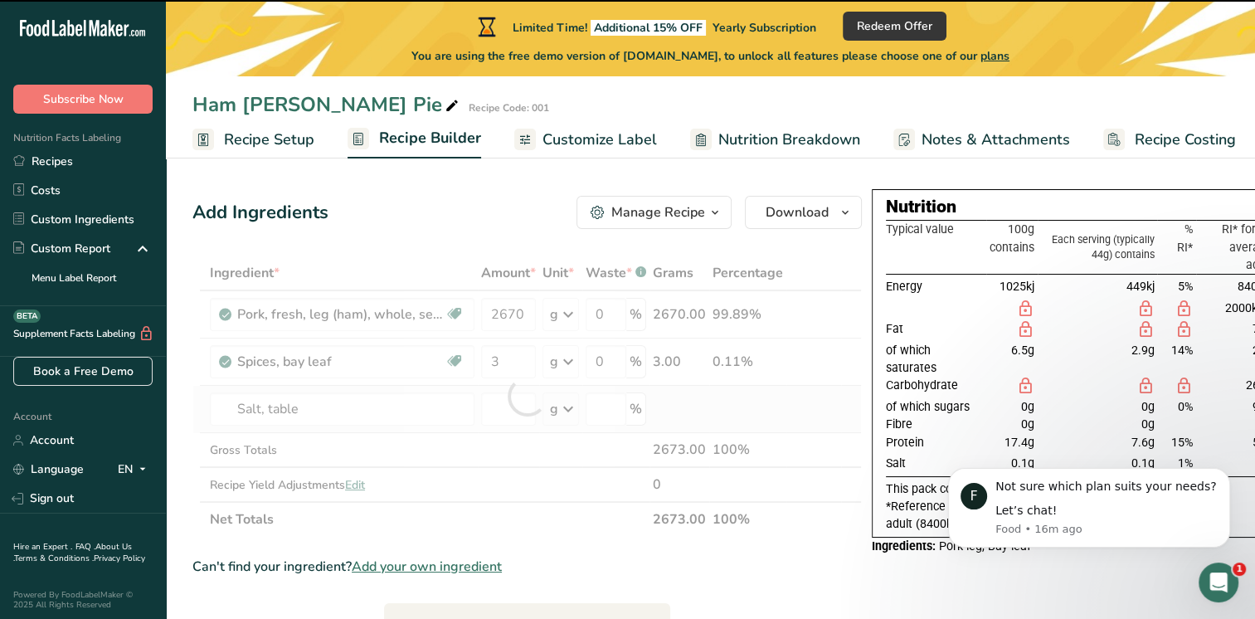
type input "0"
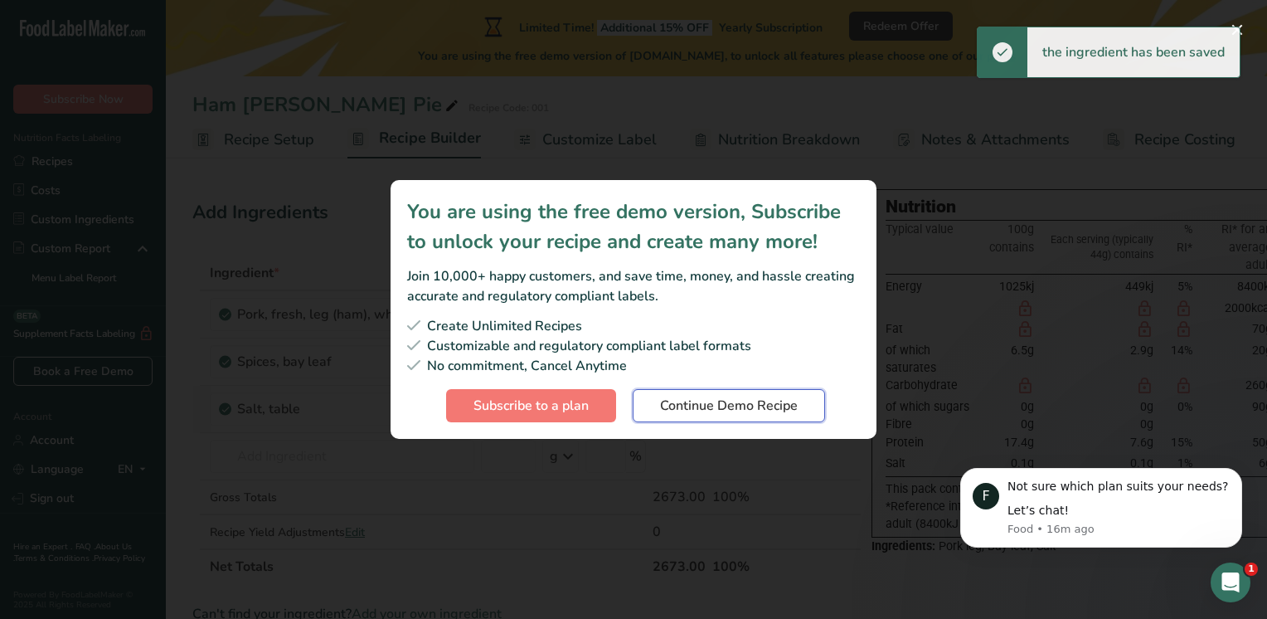
click at [718, 403] on span "Continue Demo Recipe" at bounding box center [729, 406] width 138 height 20
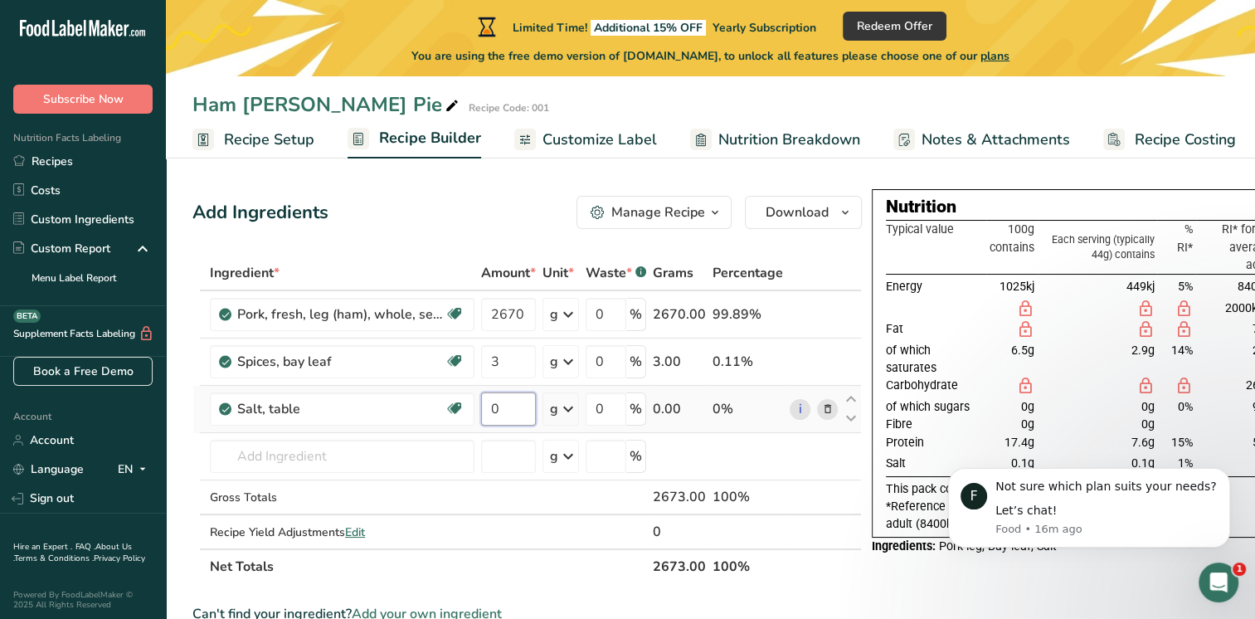
click at [506, 411] on input "0" at bounding box center [508, 408] width 55 height 33
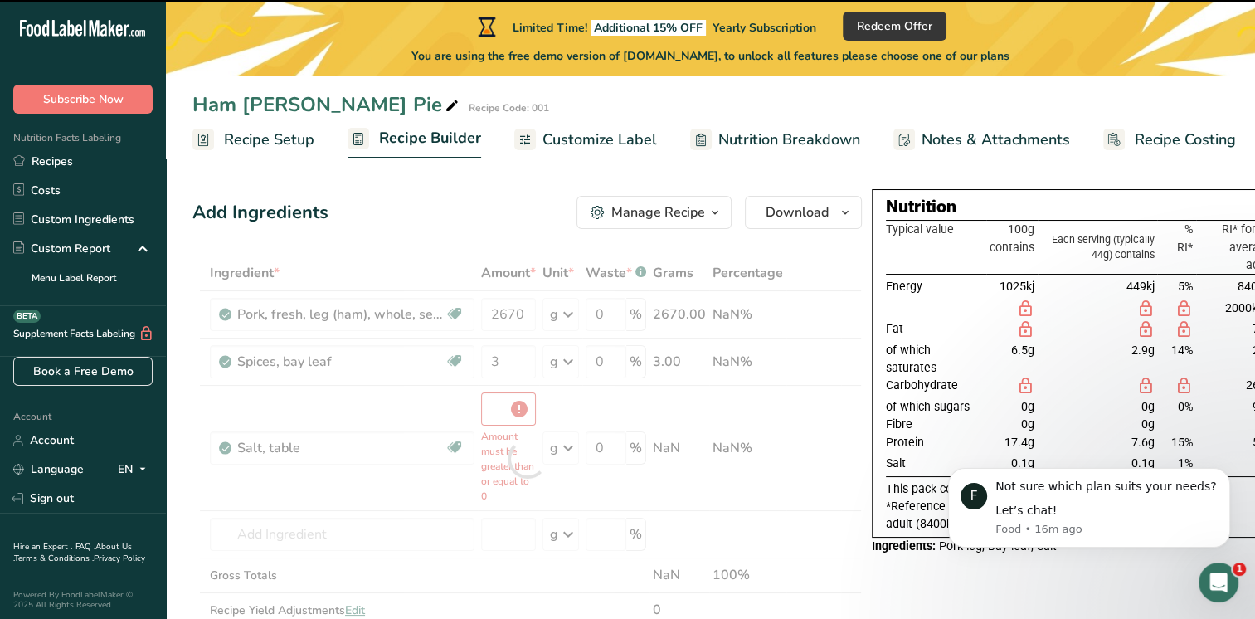
type input "0"
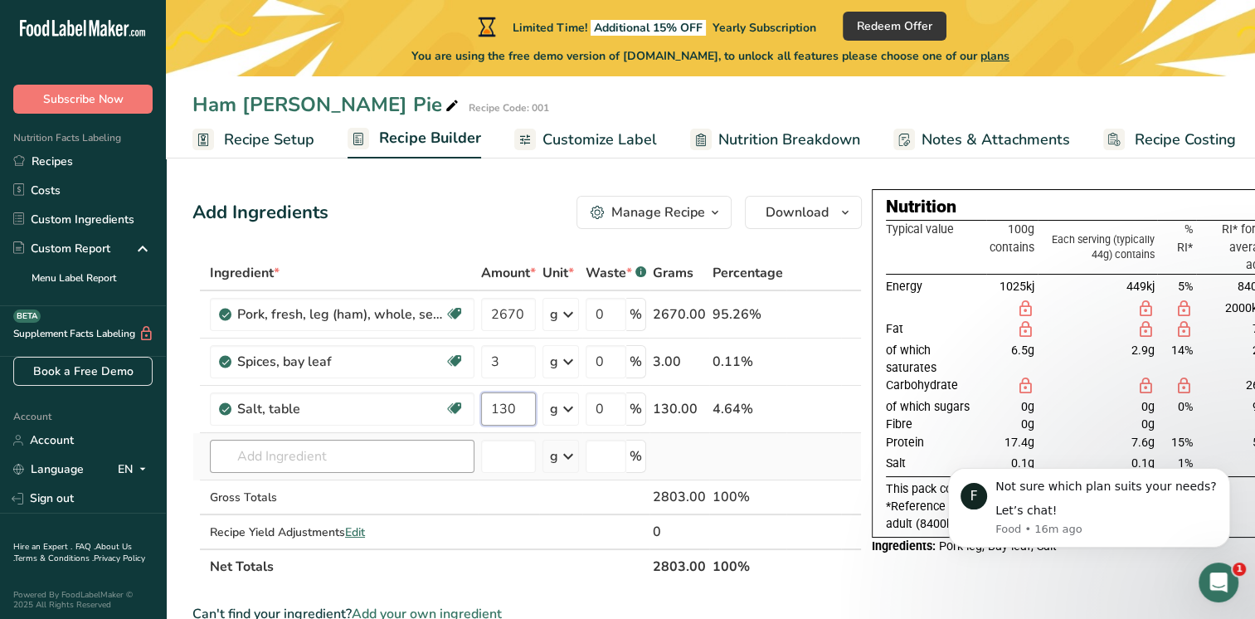
type input "130"
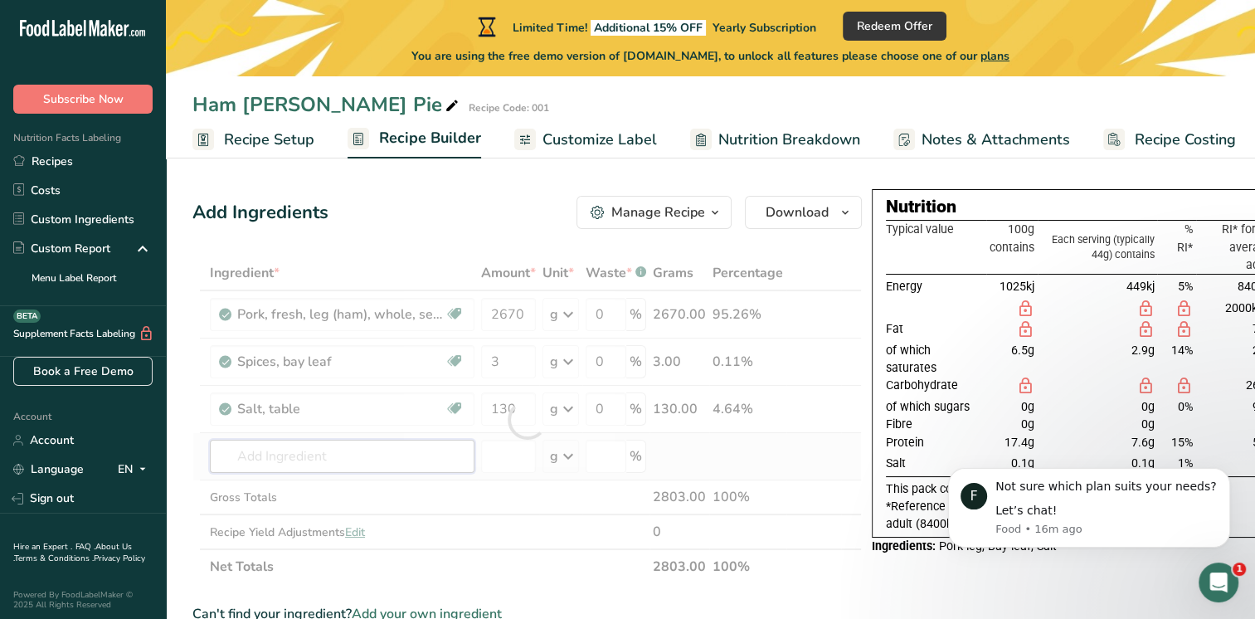
click at [262, 451] on div "Ingredient * Amount * Unit * Waste * .a-a{fill:#347362;}.b-a{fill:#fff;} Grams …" at bounding box center [526, 419] width 669 height 328
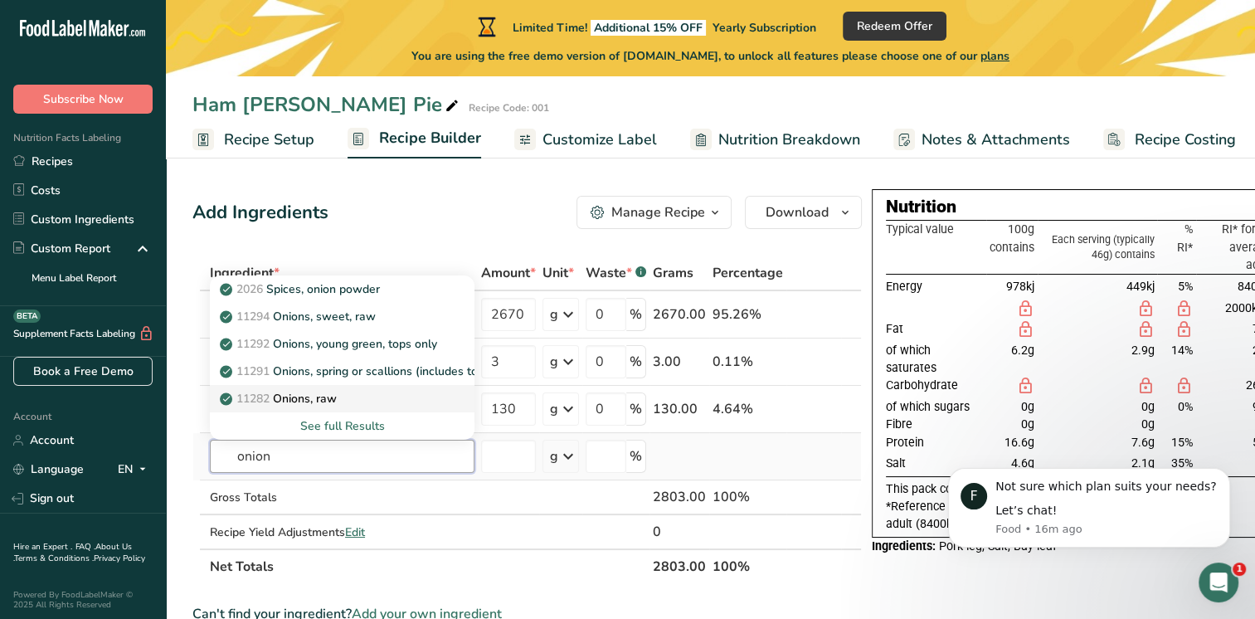
type input "onion"
click at [328, 395] on p "11282 Onions, raw" at bounding box center [280, 398] width 114 height 17
type input "Onions, raw"
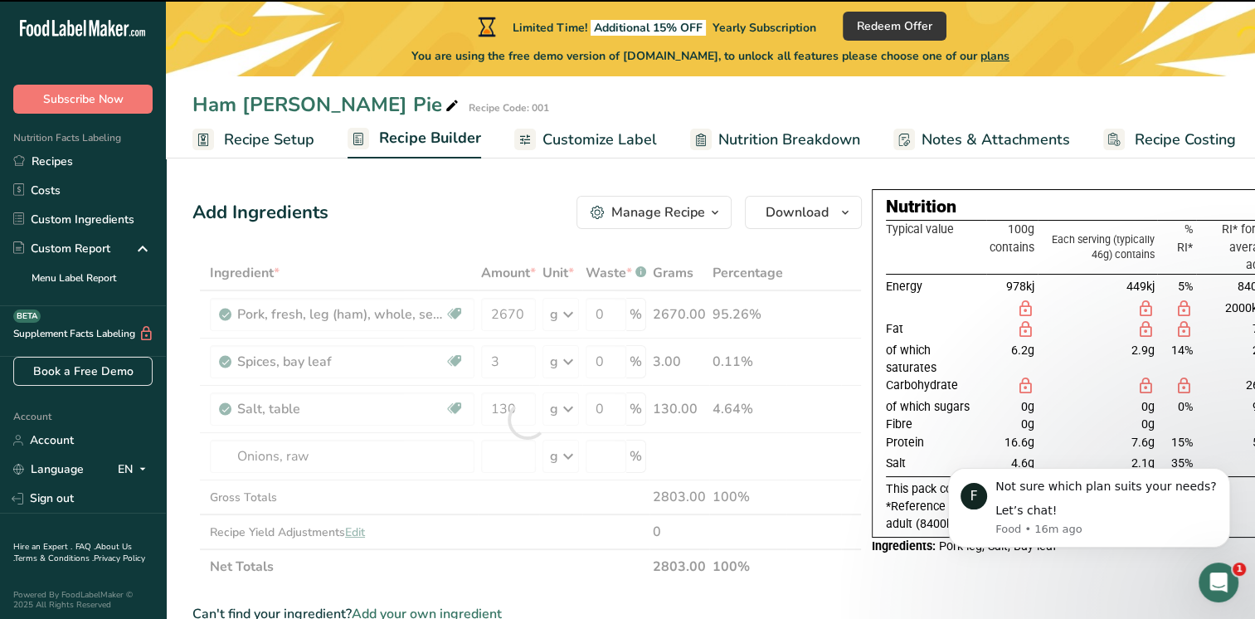
type input "0"
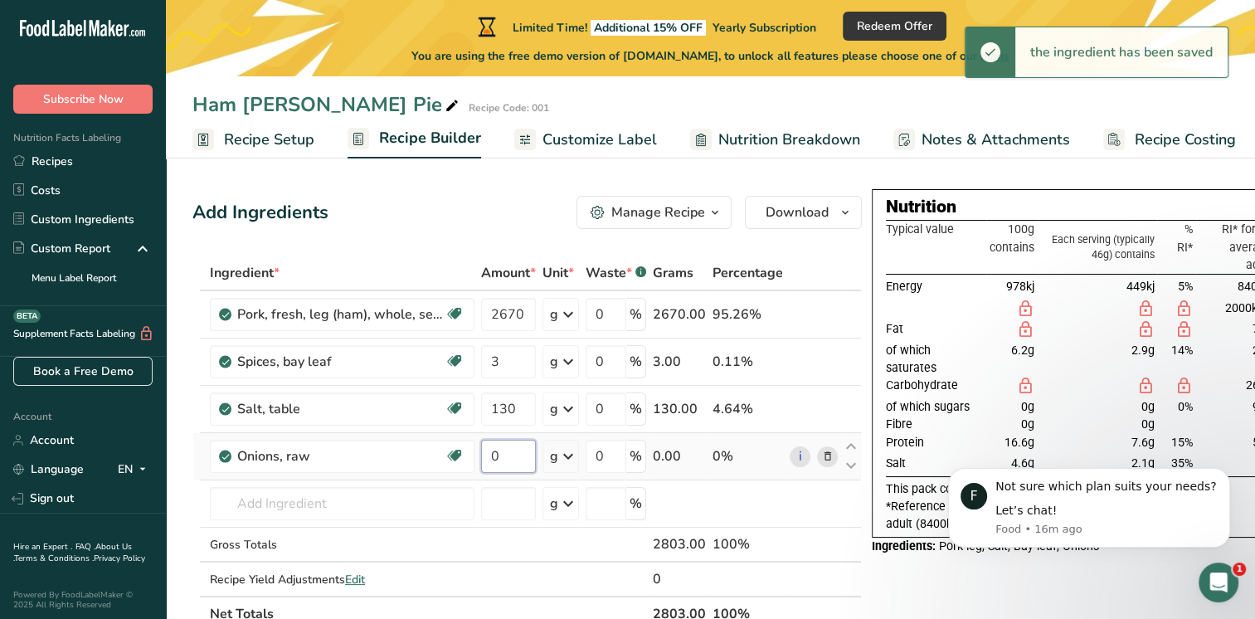
click at [508, 453] on input "0" at bounding box center [508, 456] width 55 height 33
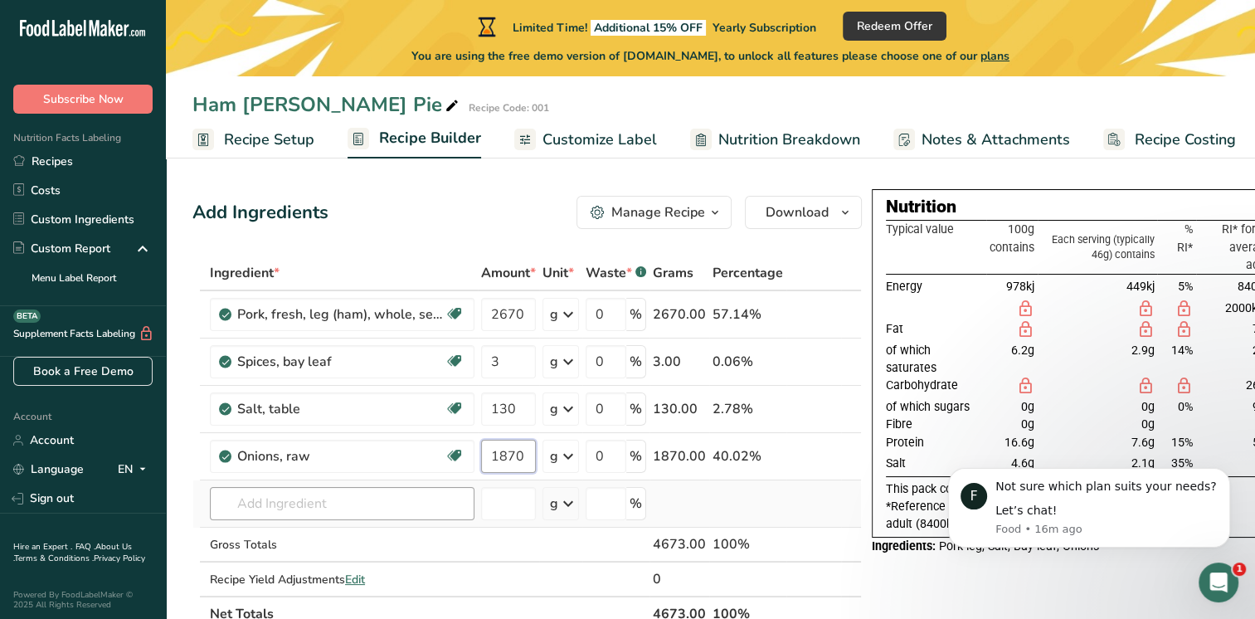
type input "1870"
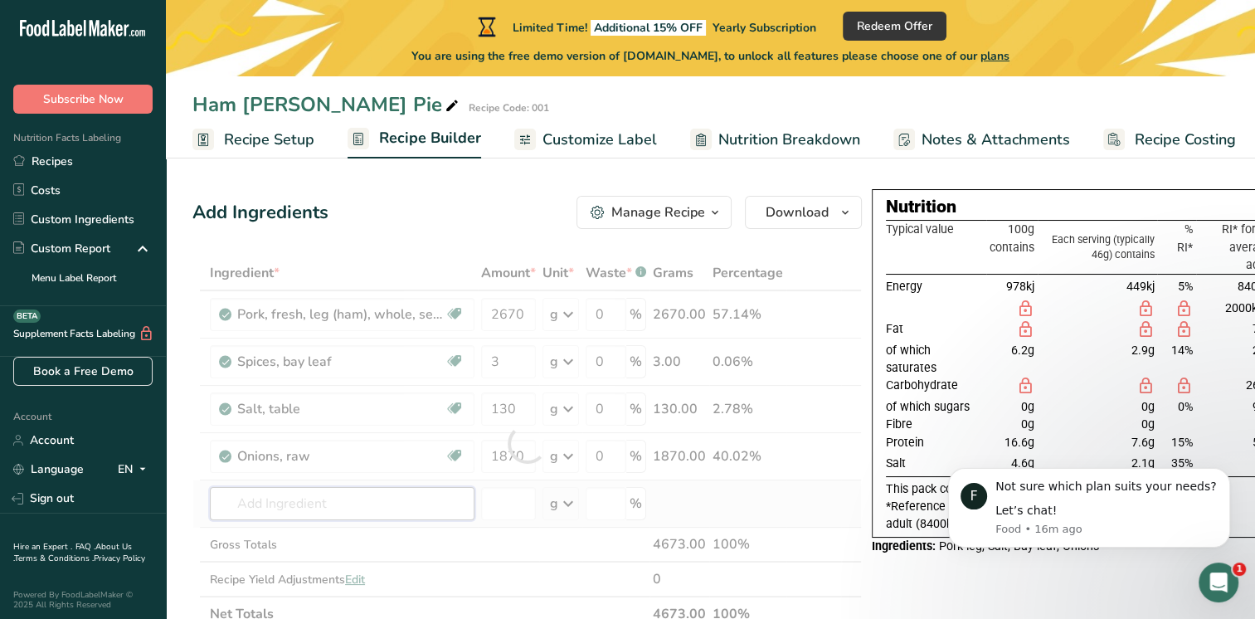
click at [350, 511] on div "Ingredient * Amount * Unit * Waste * .a-a{fill:#347362;}.b-a{fill:#fff;} Grams …" at bounding box center [526, 443] width 669 height 376
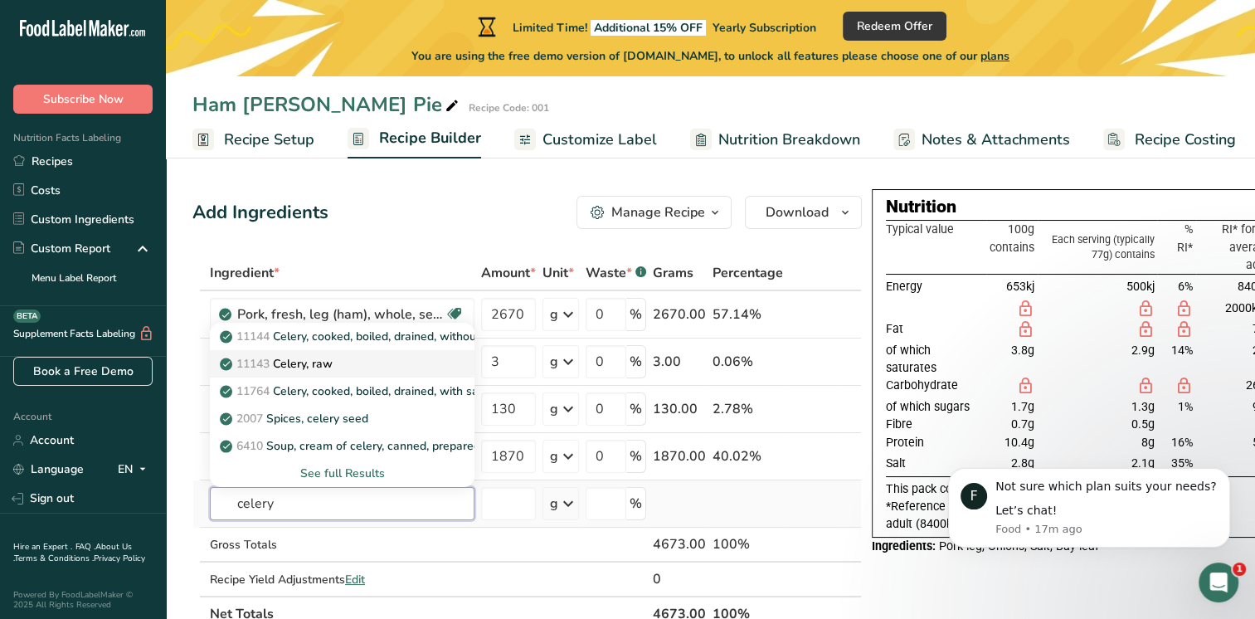
type input "celery"
click at [338, 364] on div "11143 Celery, raw" at bounding box center [329, 363] width 212 height 17
type input "Celery, raw"
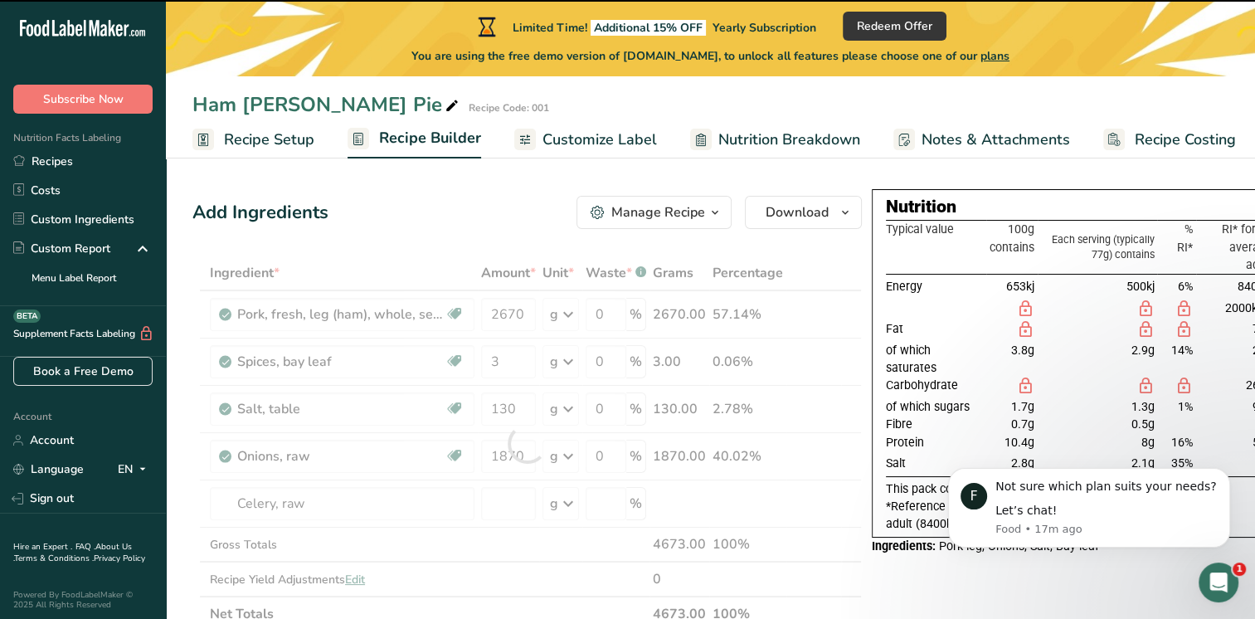
type input "0"
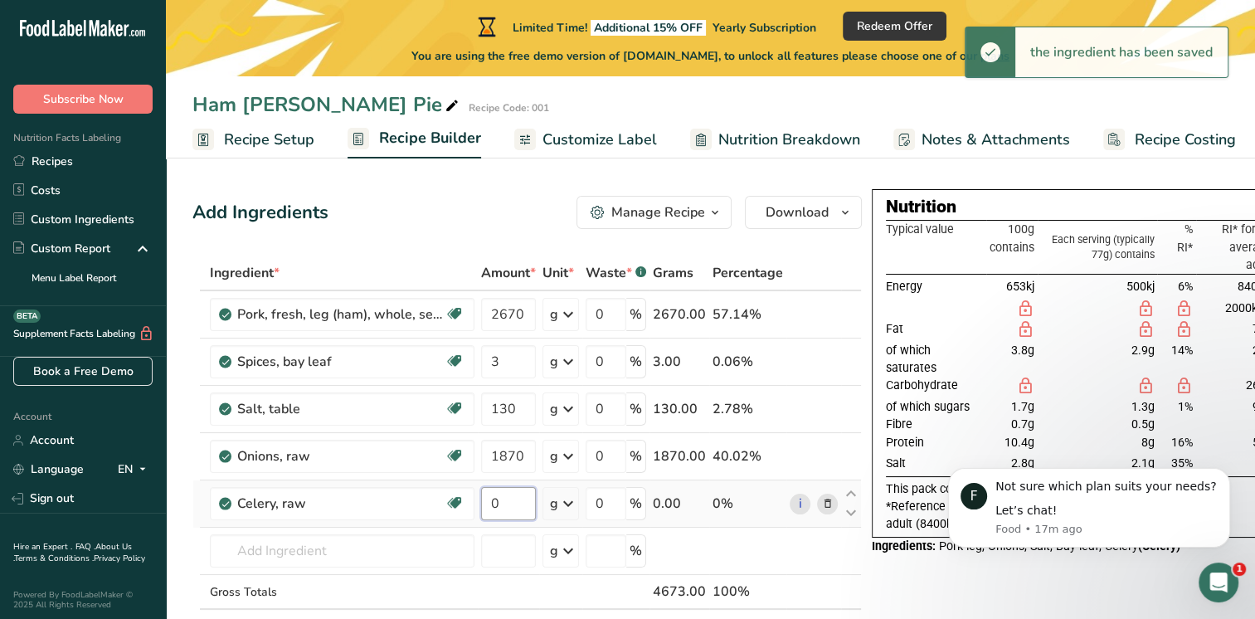
click at [509, 496] on input "0" at bounding box center [508, 503] width 55 height 33
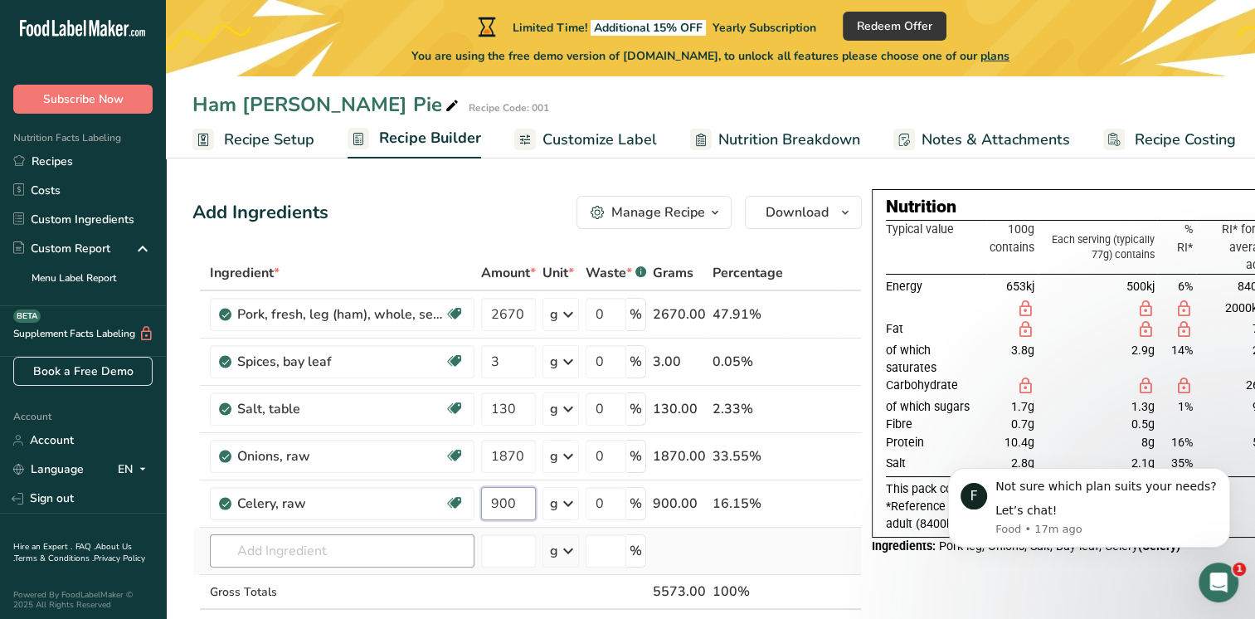
type input "900"
click at [309, 545] on div "Ingredient * Amount * Unit * Waste * .a-a{fill:#347362;}.b-a{fill:#fff;} Grams …" at bounding box center [526, 466] width 669 height 423
type input "s"
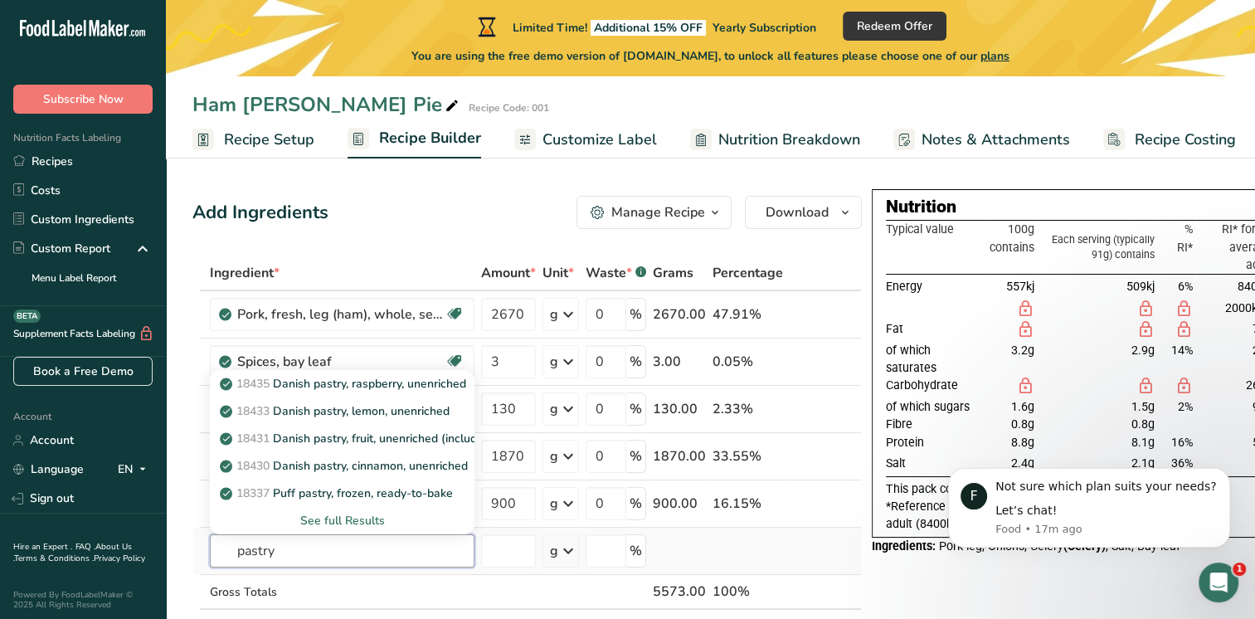
type input "pastry"
click at [326, 520] on div "See full Results" at bounding box center [342, 520] width 238 height 17
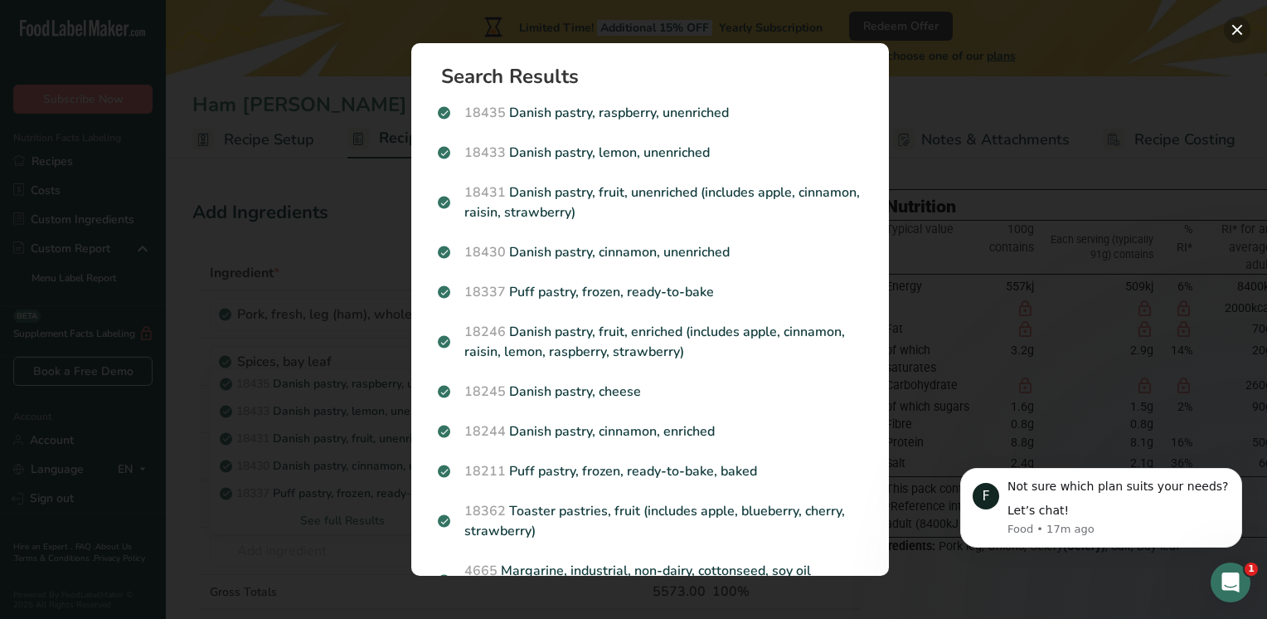
click at [1233, 30] on button "Search results modal" at bounding box center [1237, 30] width 27 height 27
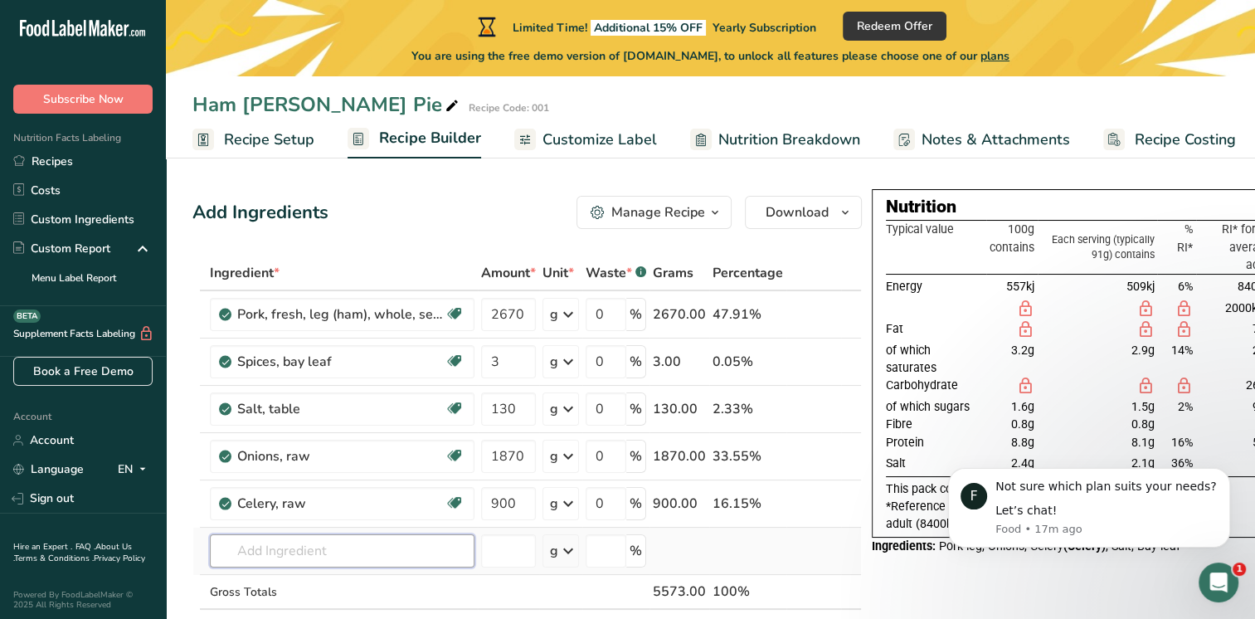
click at [275, 549] on input "text" at bounding box center [342, 550] width 265 height 33
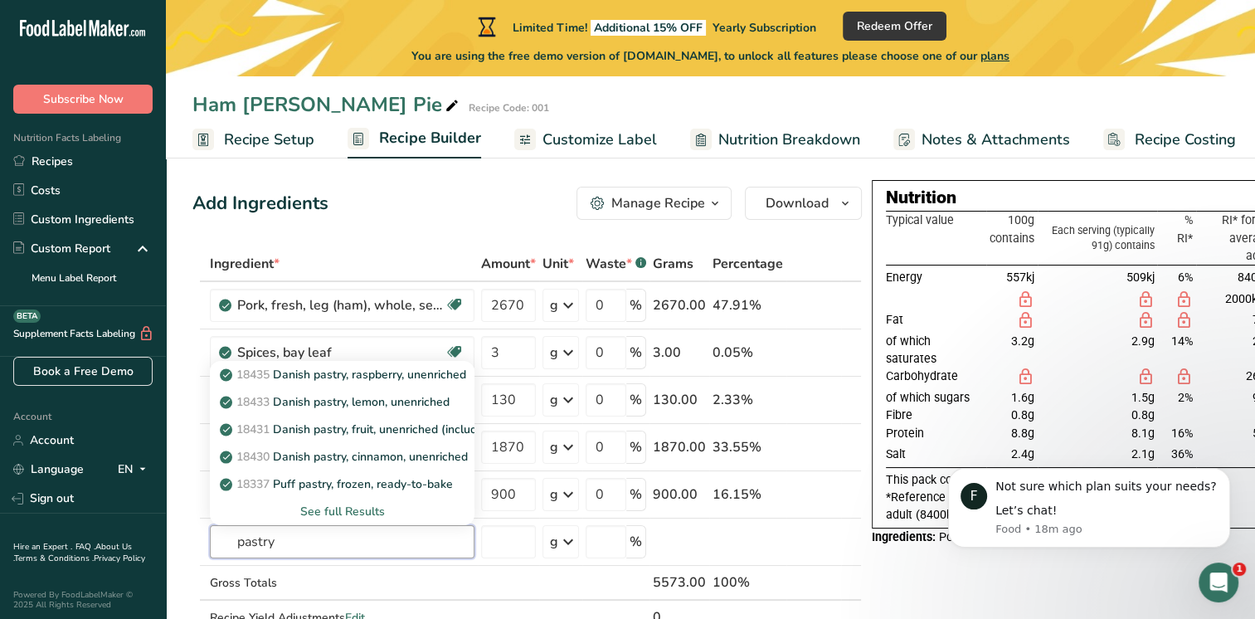
scroll to position [7, 0]
type input "pastry"
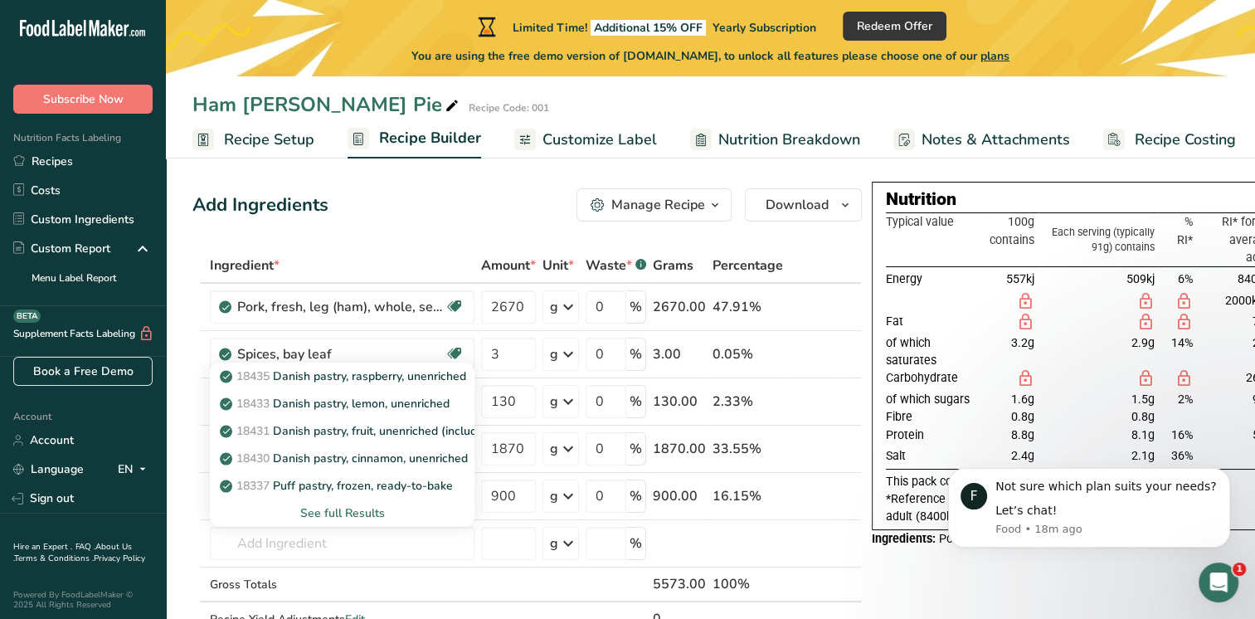
click at [668, 215] on button "Manage Recipe" at bounding box center [654, 204] width 155 height 33
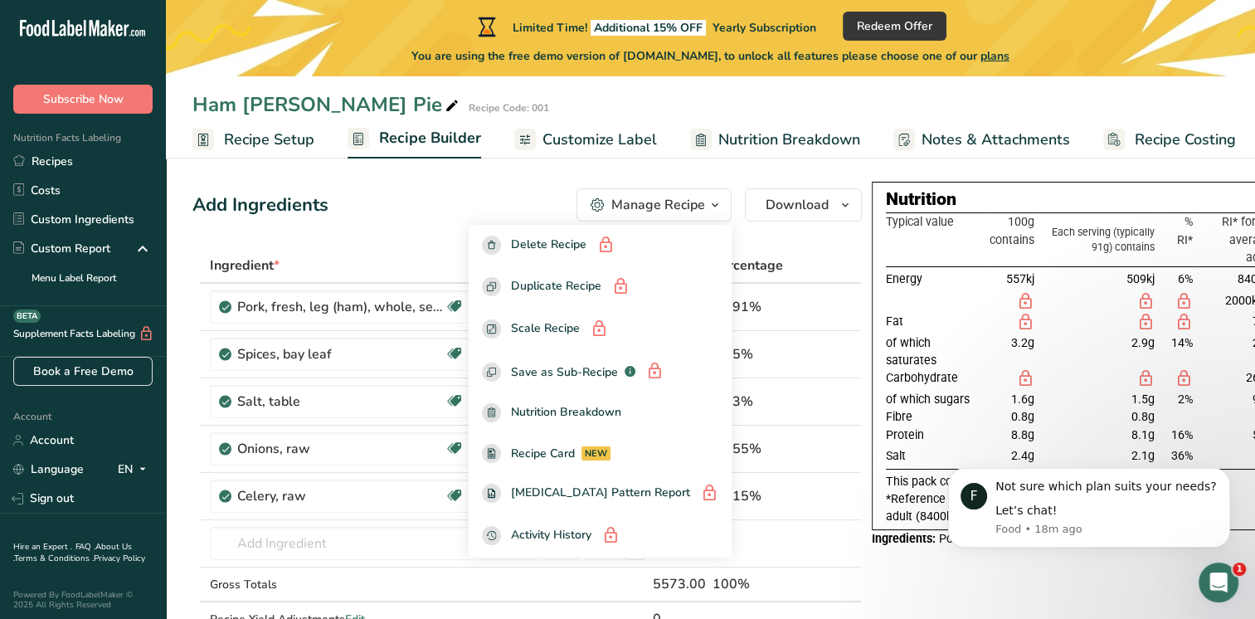
click at [533, 204] on div "Add Ingredients Manage Recipe Delete Recipe Duplicate Recipe Scale Recipe Save …" at bounding box center [526, 204] width 669 height 33
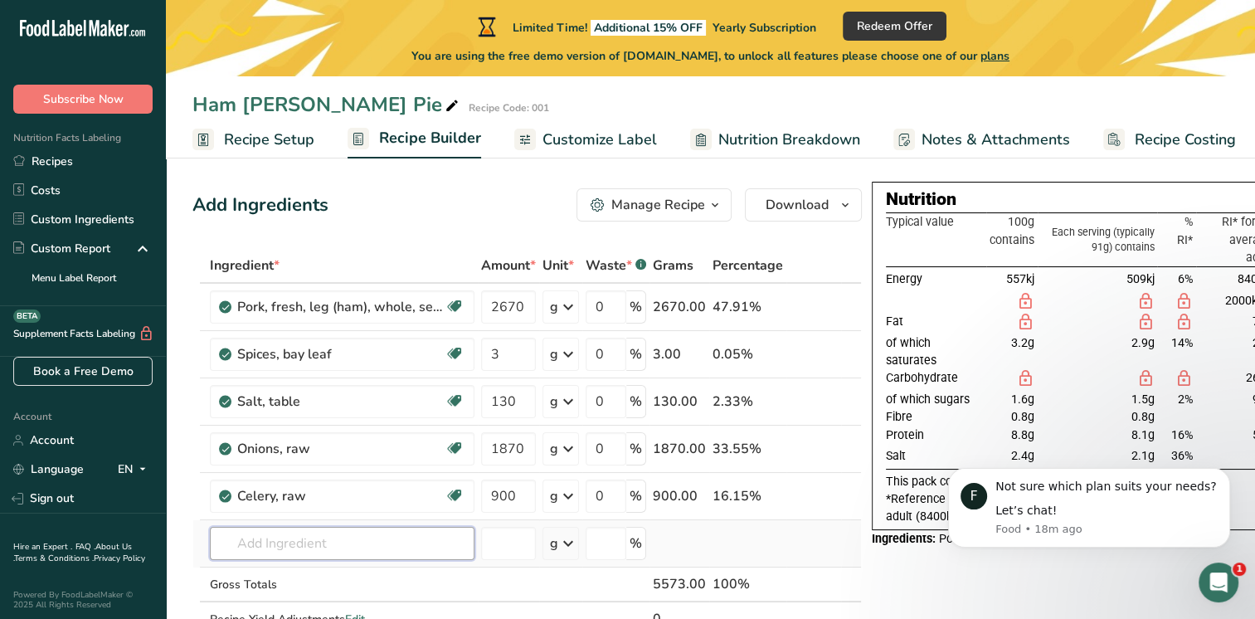
click at [297, 548] on input "text" at bounding box center [342, 543] width 265 height 33
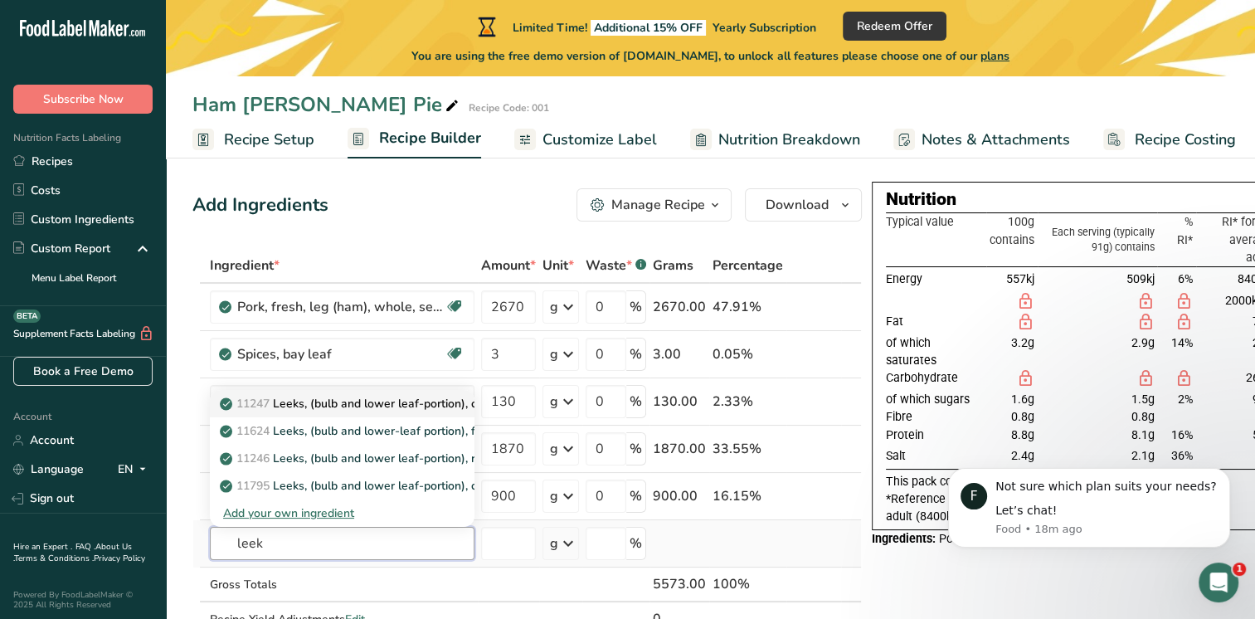
type input "leek"
click at [395, 407] on p "11247 Leeks, (bulb and lower leaf-portion), cooked, boiled, drained, without sa…" at bounding box center [443, 403] width 440 height 17
type input "Leeks, (bulb and lower leaf-portion), cooked, boiled, drained, without salt"
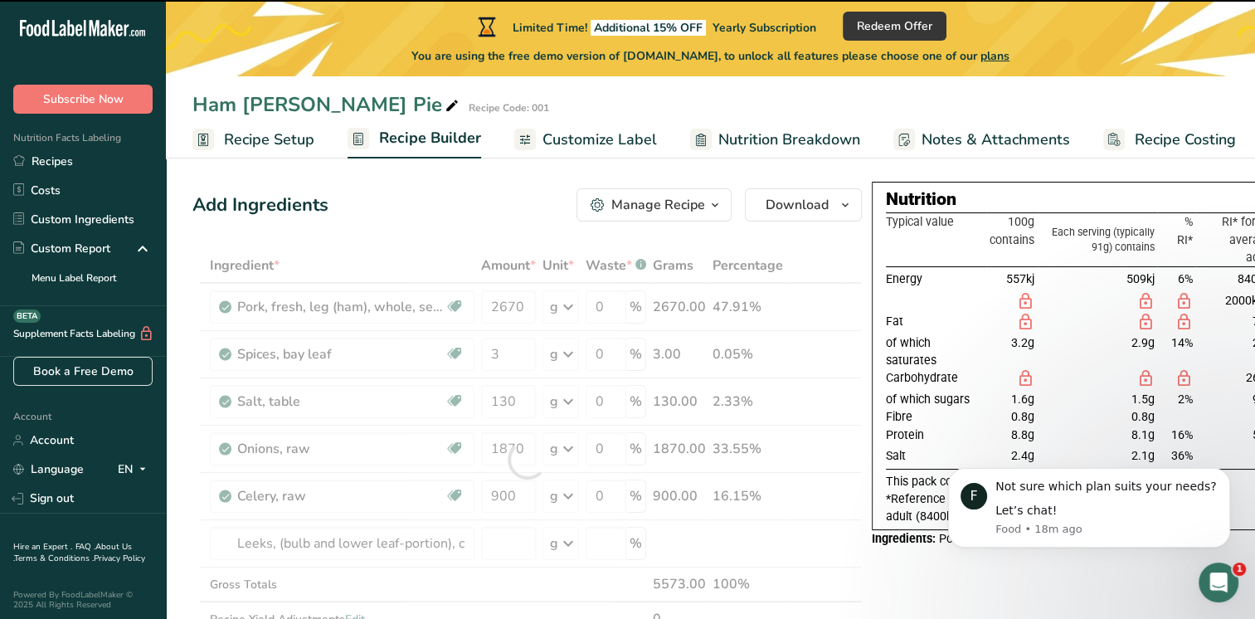
type input "0"
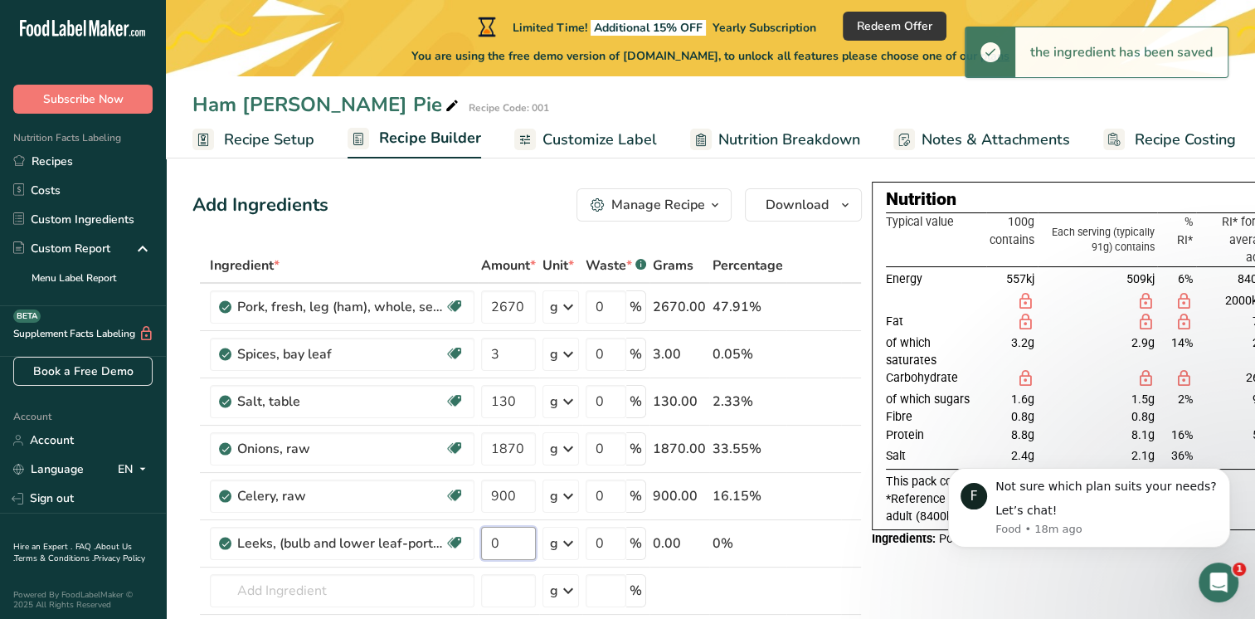
click at [513, 540] on input "0" at bounding box center [508, 543] width 55 height 33
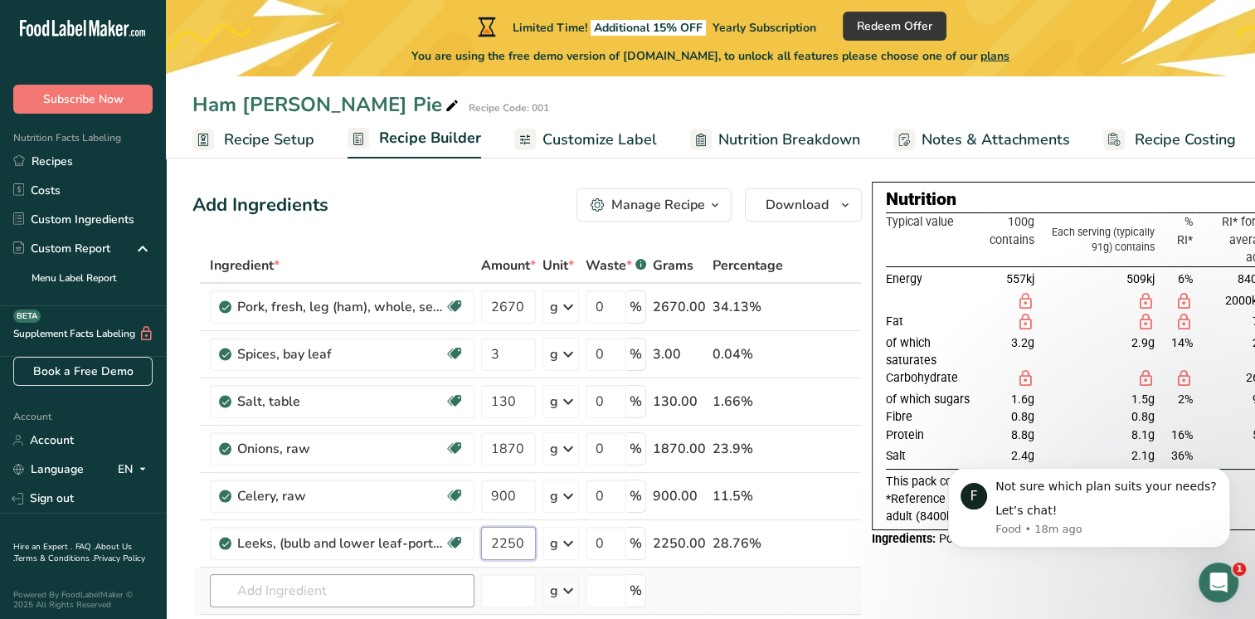
type input "2250"
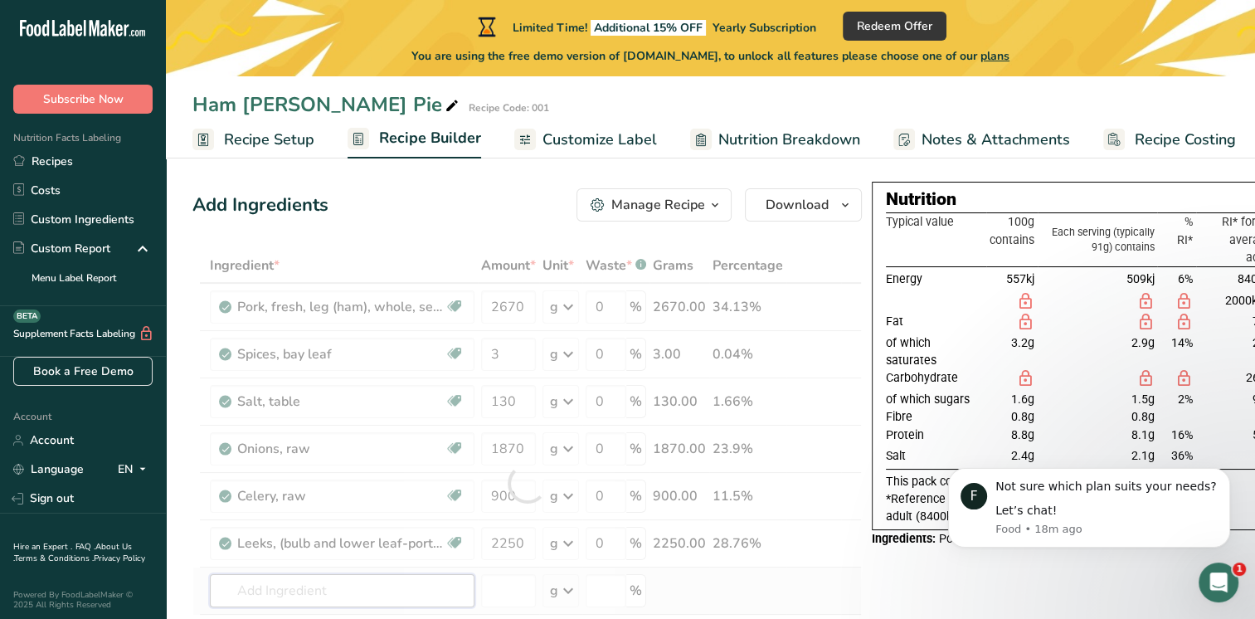
click at [335, 582] on div "Ingredient * Amount * Unit * Waste * .a-a{fill:#347362;}.b-a{fill:#fff;} Grams …" at bounding box center [526, 483] width 669 height 470
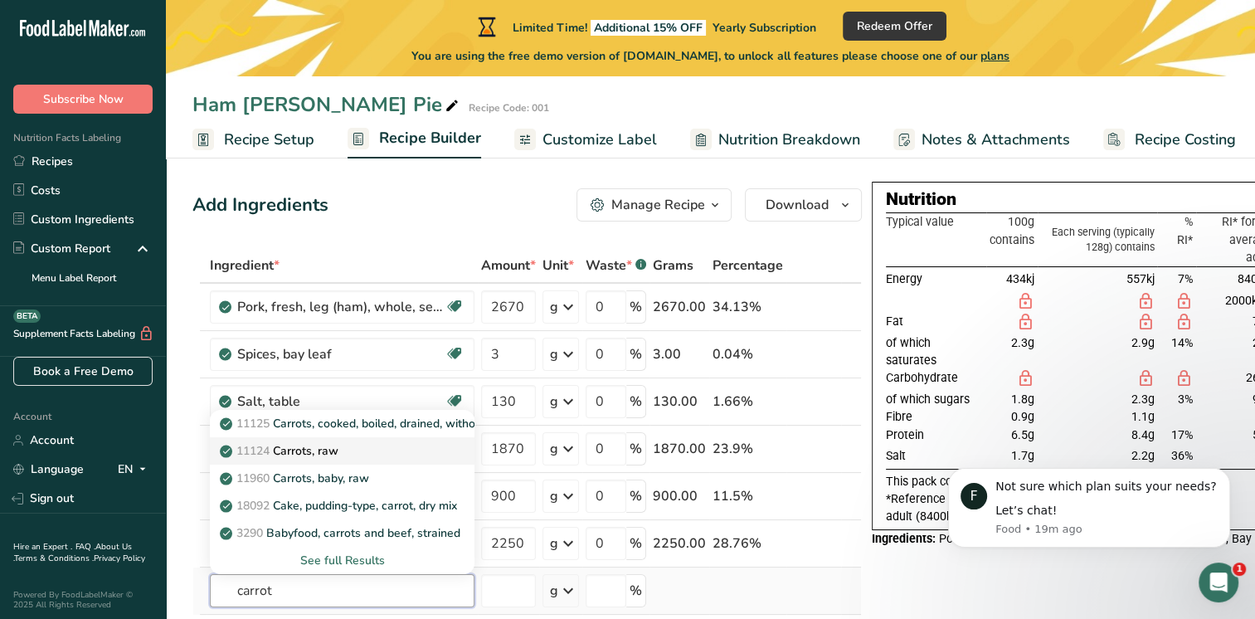
type input "carrot"
click at [323, 454] on p "11124 Carrots, raw" at bounding box center [280, 450] width 115 height 17
type input "Carrots, raw"
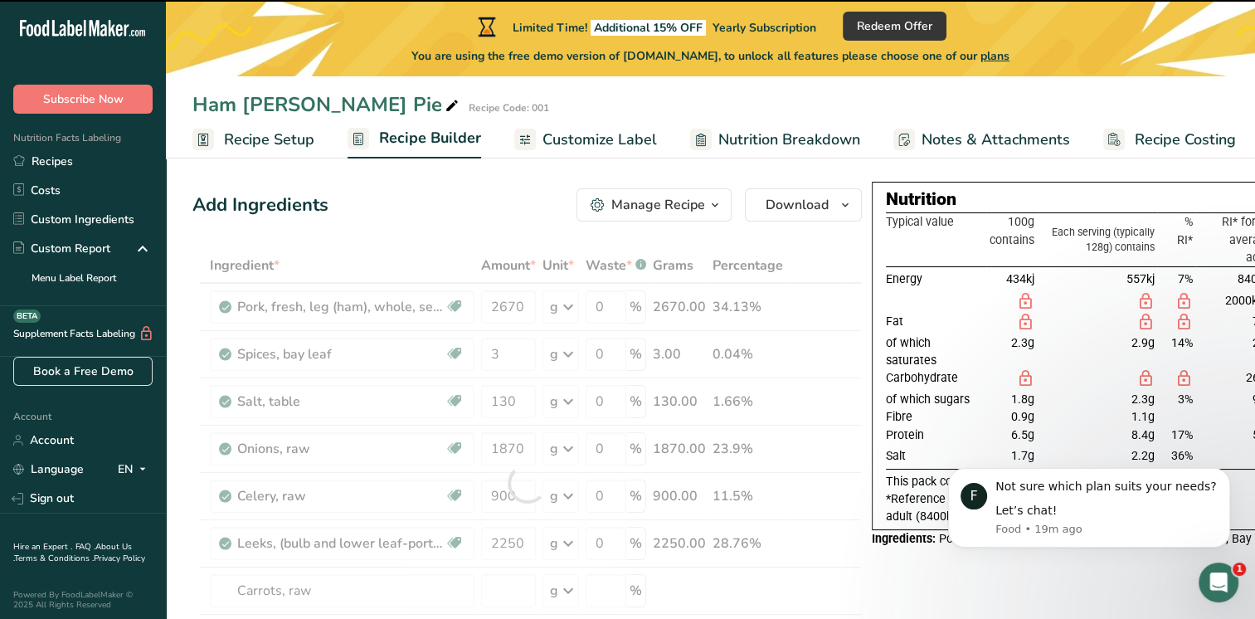
type input "0"
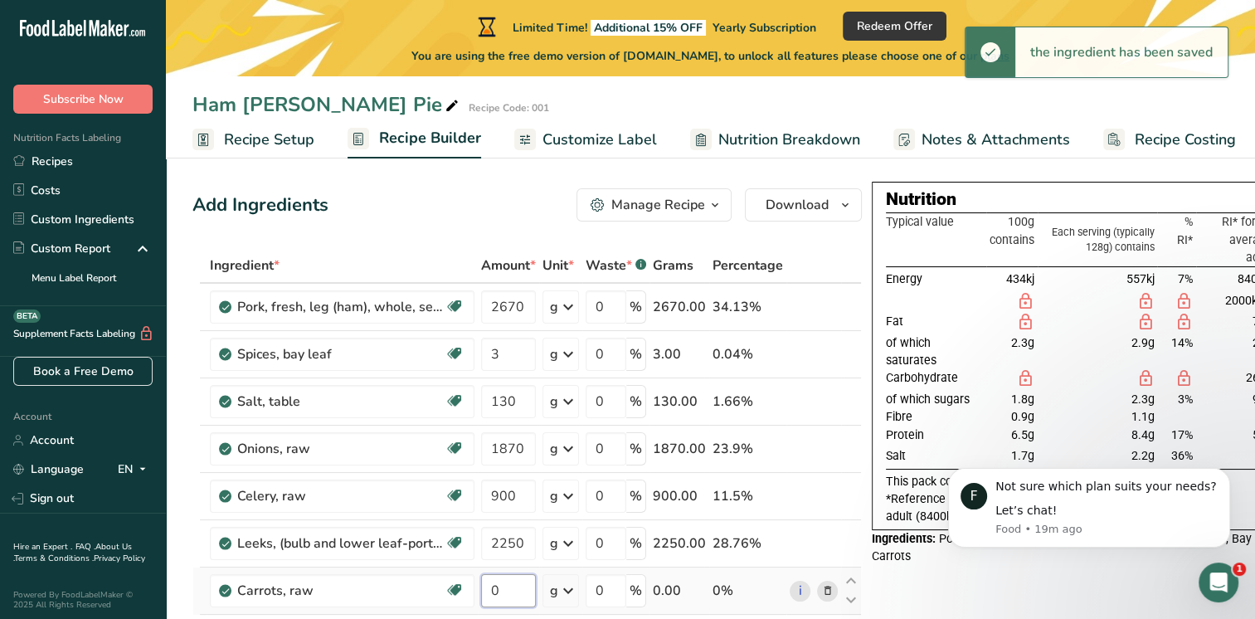
click at [511, 592] on input "0" at bounding box center [508, 590] width 55 height 33
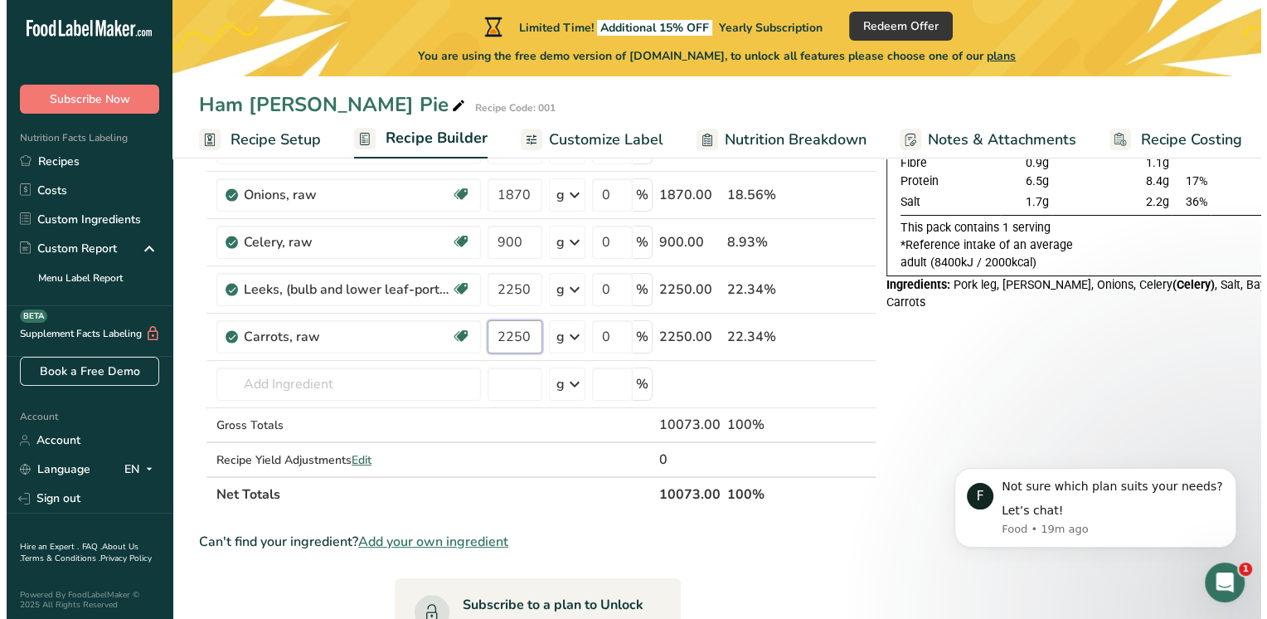
scroll to position [262, 0]
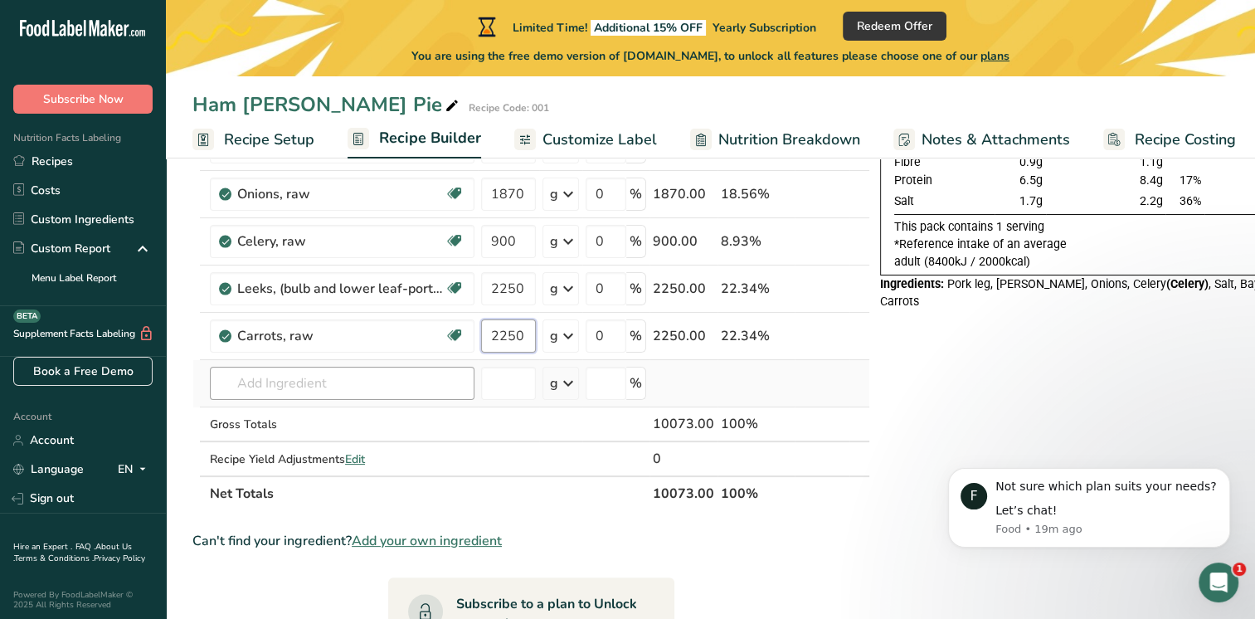
type input "2250"
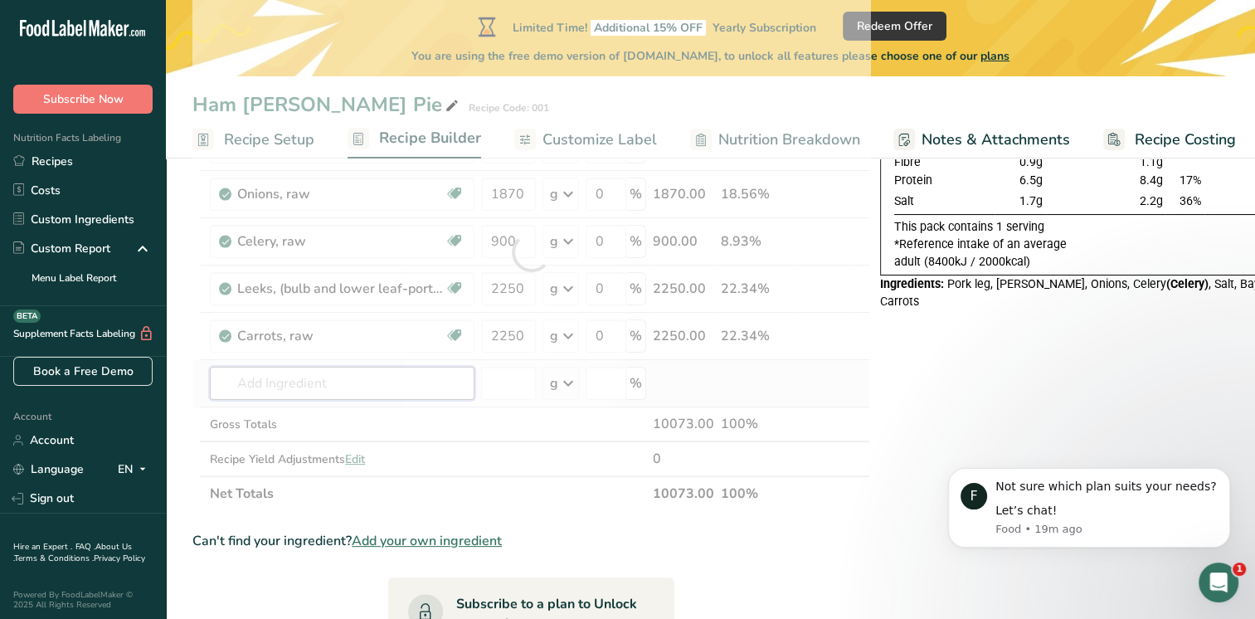
click at [275, 380] on div "Ingredient * Amount * Unit * Waste * .a-a{fill:#347362;}.b-a{fill:#fff;} Grams …" at bounding box center [531, 252] width 678 height 518
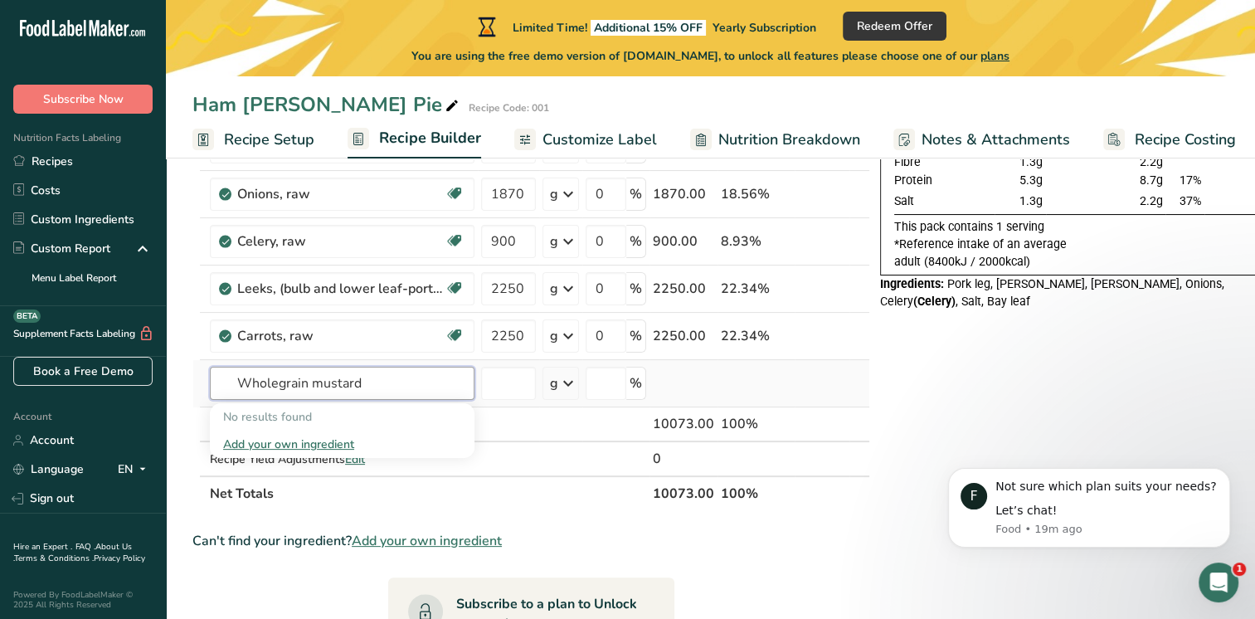
drag, startPoint x: 310, startPoint y: 382, endPoint x: 226, endPoint y: 367, distance: 85.1
click at [226, 367] on input "Wholegrain mustard" at bounding box center [342, 383] width 265 height 33
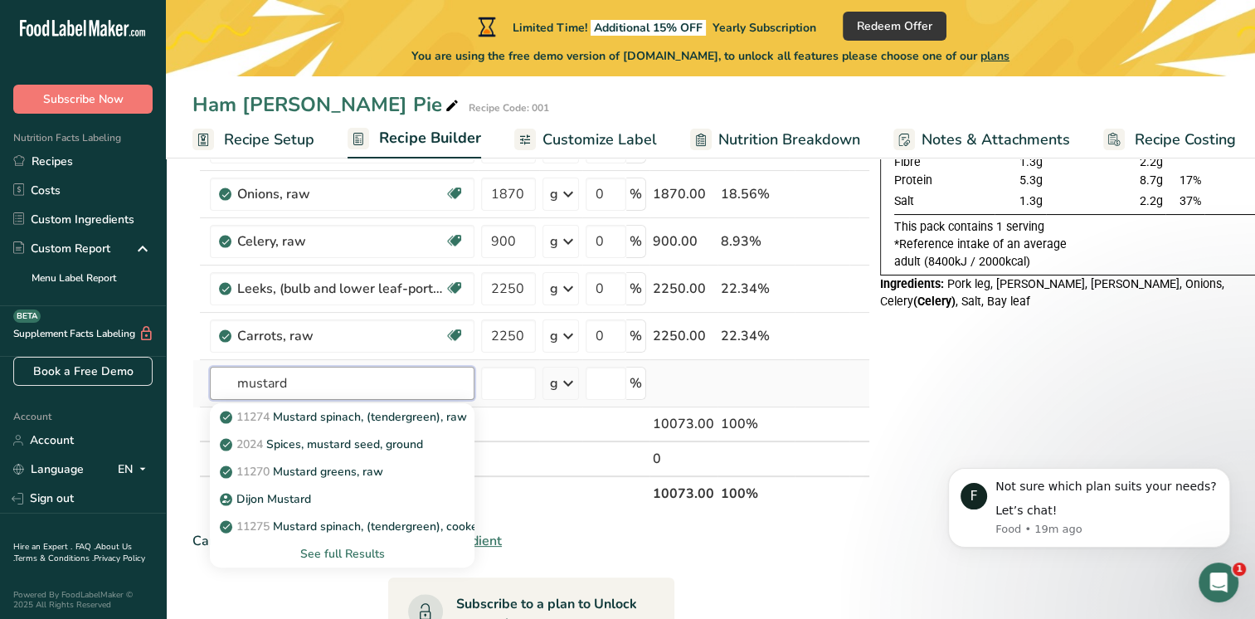
type input "mustard"
click at [345, 554] on div "See full Results" at bounding box center [342, 553] width 238 height 17
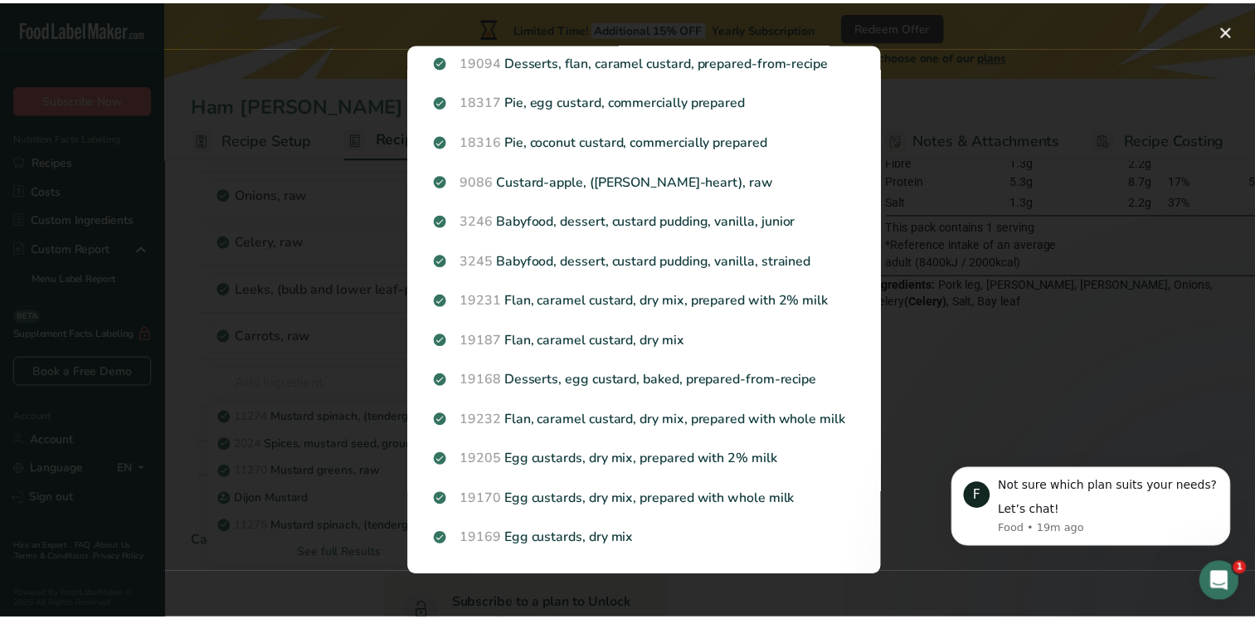
scroll to position [887, 0]
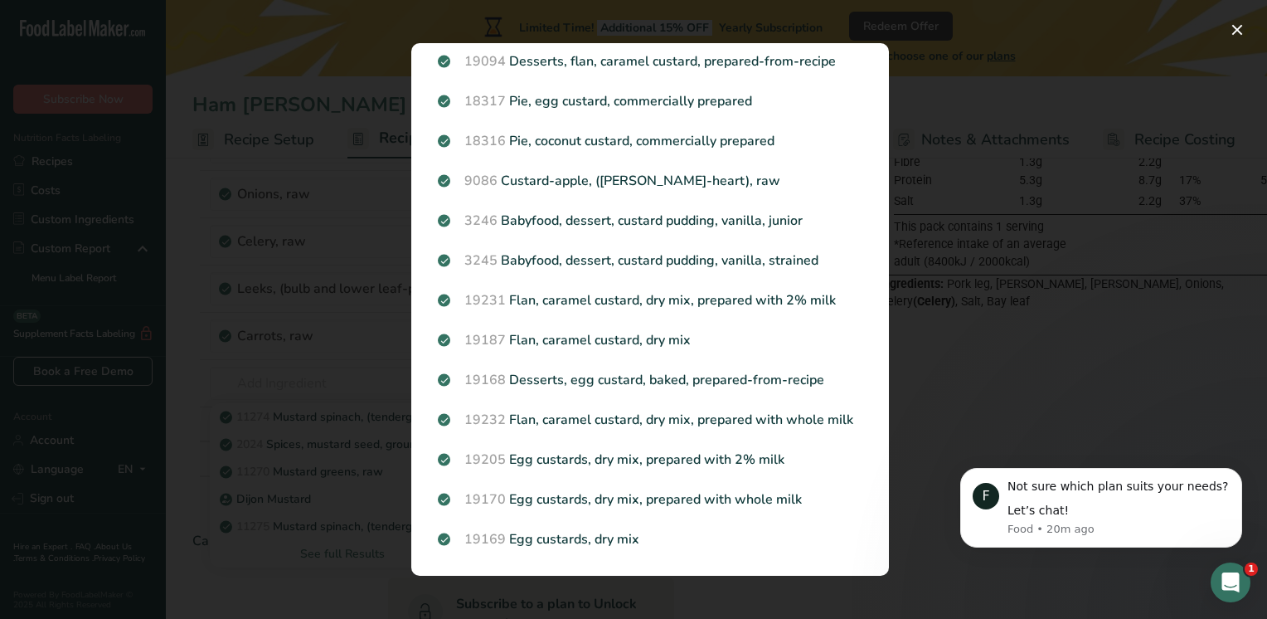
click at [1038, 410] on div "Search results modal" at bounding box center [633, 309] width 1267 height 619
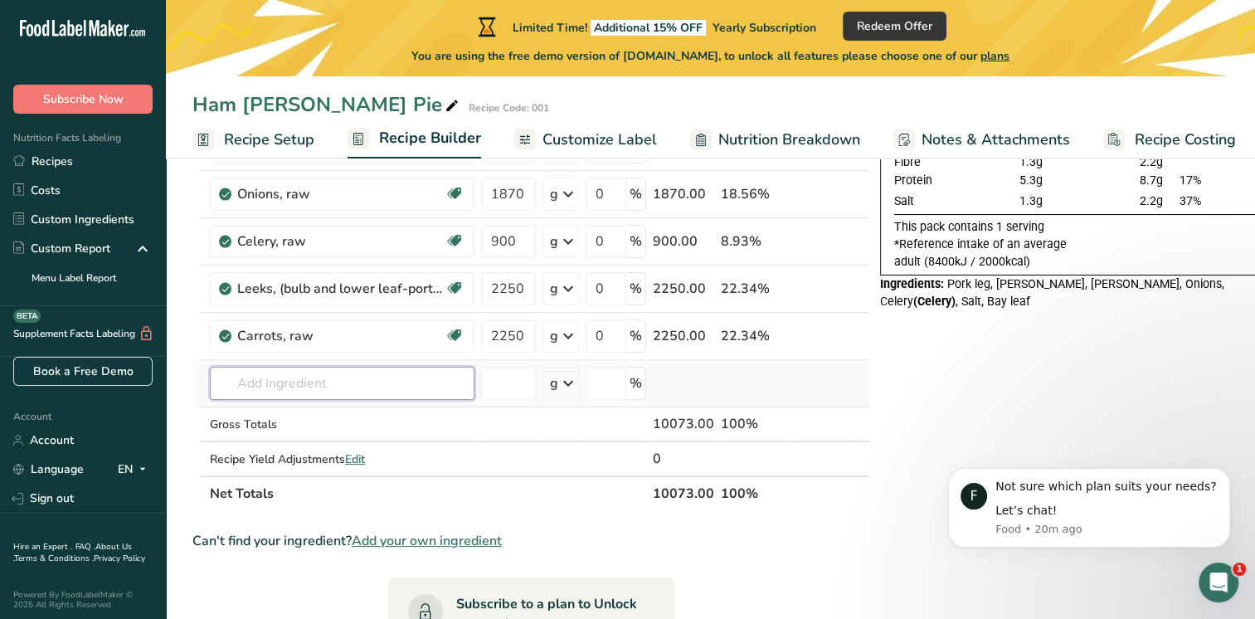
click at [337, 379] on input "text" at bounding box center [342, 383] width 265 height 33
click at [91, 221] on link "Custom Ingredients" at bounding box center [83, 219] width 166 height 29
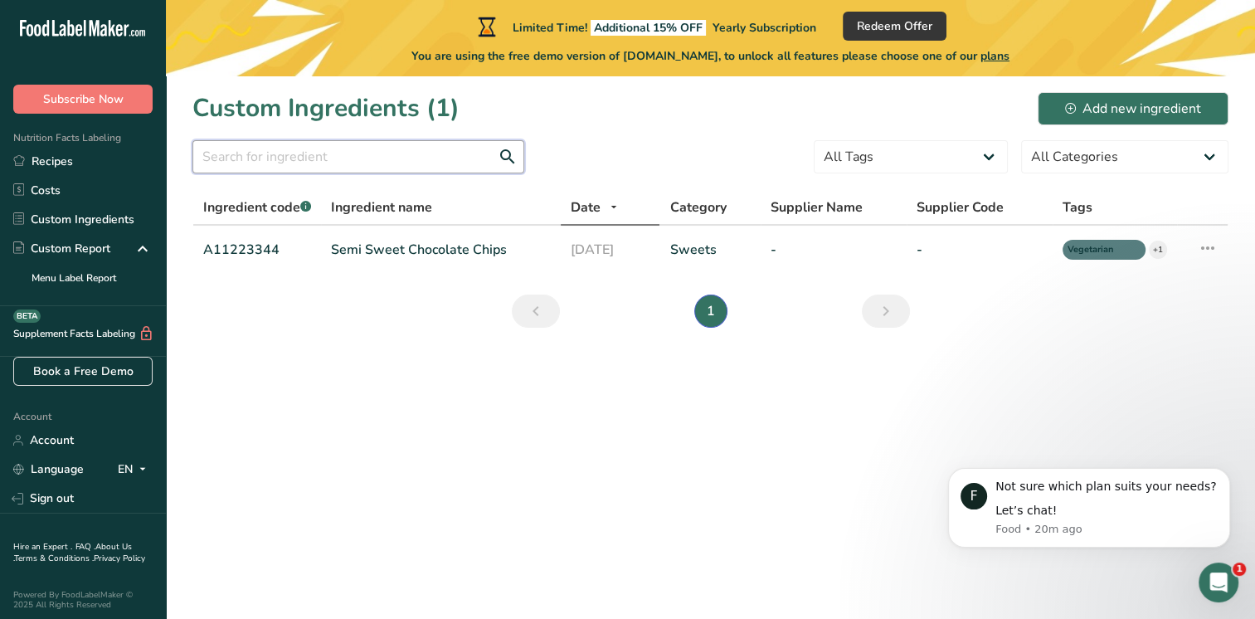
click at [319, 154] on input "text" at bounding box center [358, 156] width 332 height 33
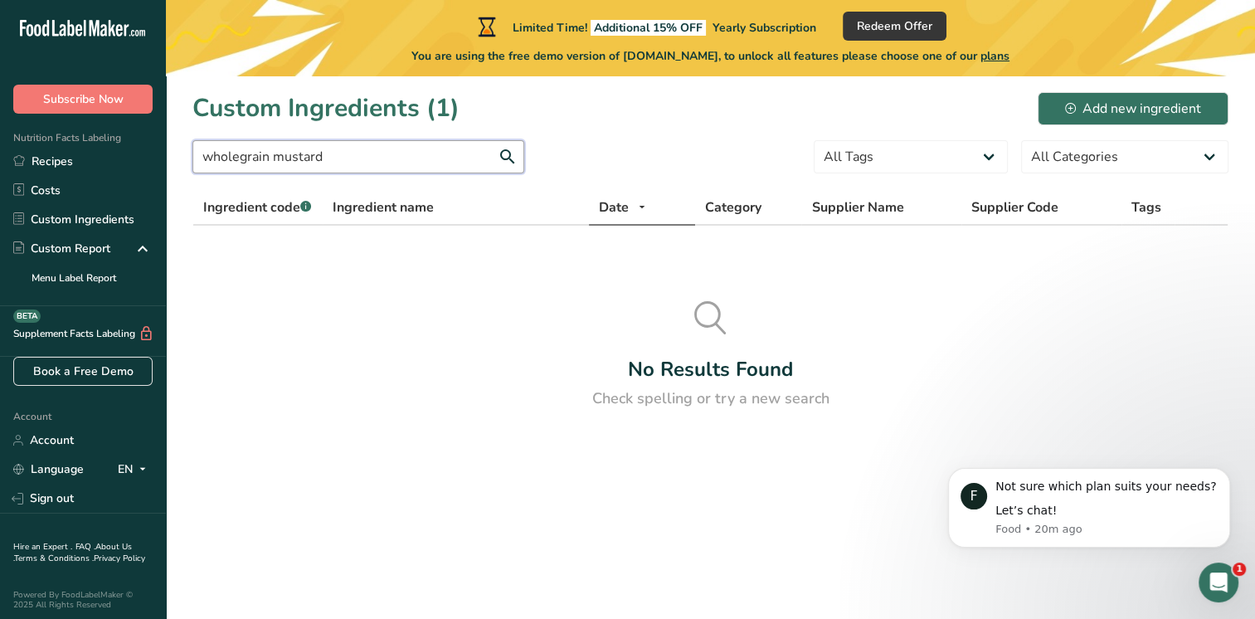
type input "wholegrain mustard"
click at [1149, 99] on div "Add new ingredient" at bounding box center [1133, 109] width 136 height 20
